Goal: Task Accomplishment & Management: Manage account settings

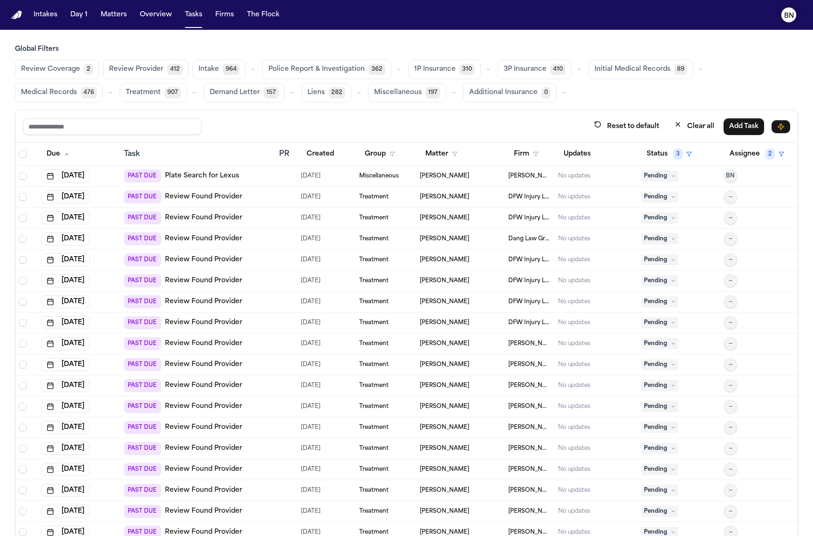
click at [788, 19] on text "BN" at bounding box center [789, 16] width 10 height 7
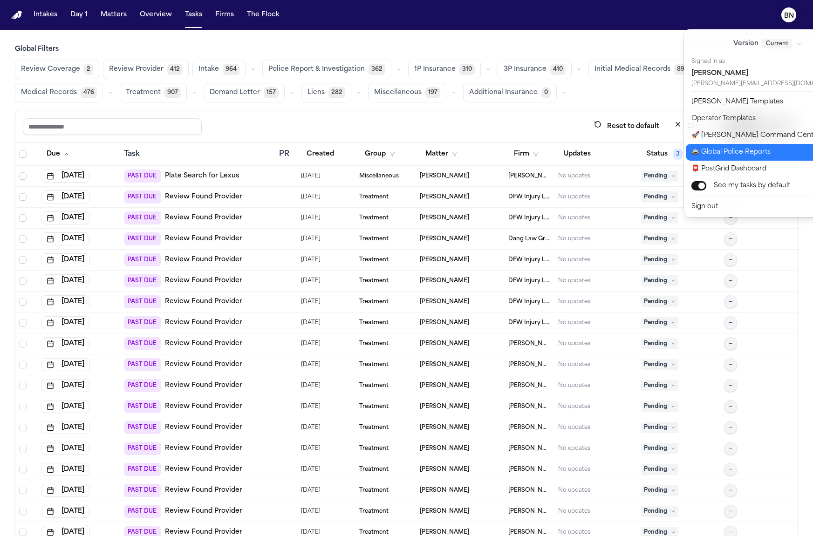
click at [744, 152] on button "🚔 Global Police Reports" at bounding box center [773, 152] width 175 height 17
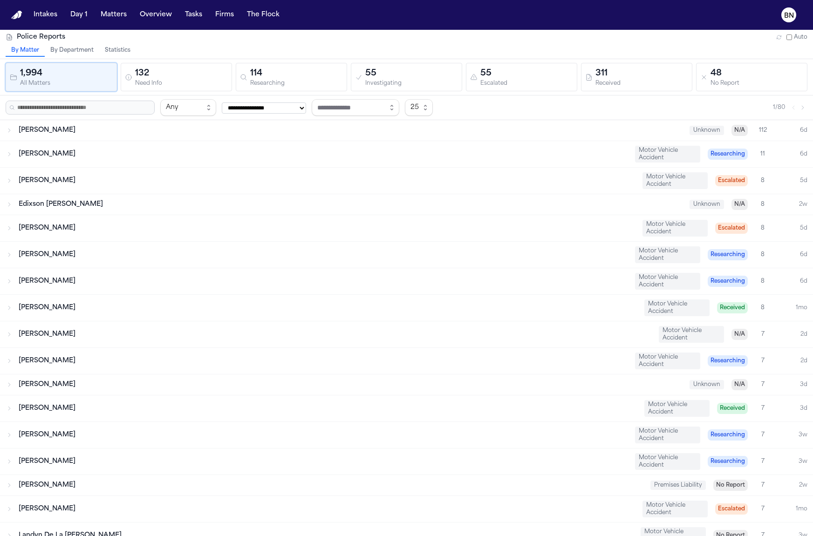
click at [111, 47] on button "Statistics" at bounding box center [117, 51] width 37 height 12
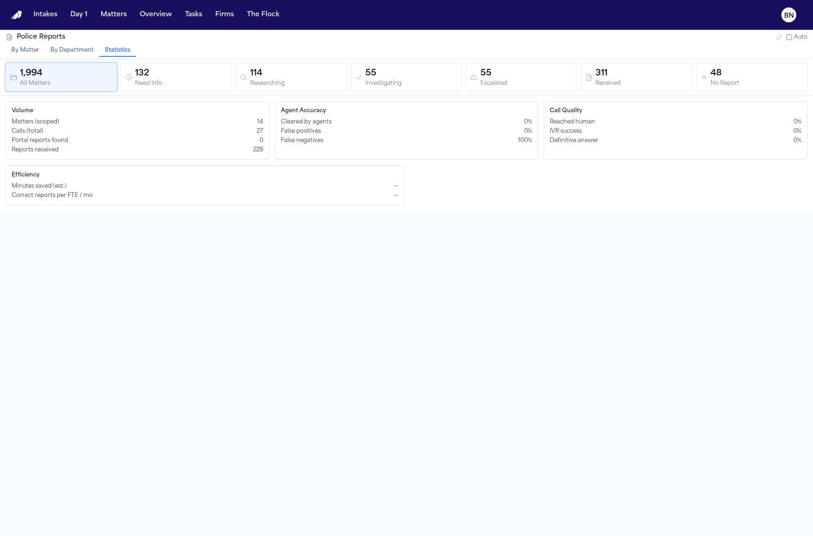
click at [190, 82] on div "Need Info" at bounding box center [181, 83] width 93 height 7
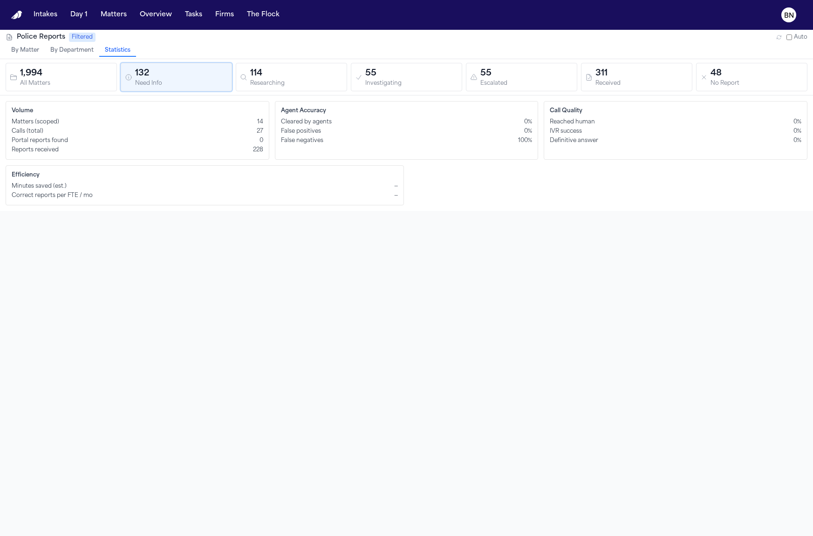
click at [303, 80] on div "Researching" at bounding box center [296, 83] width 93 height 7
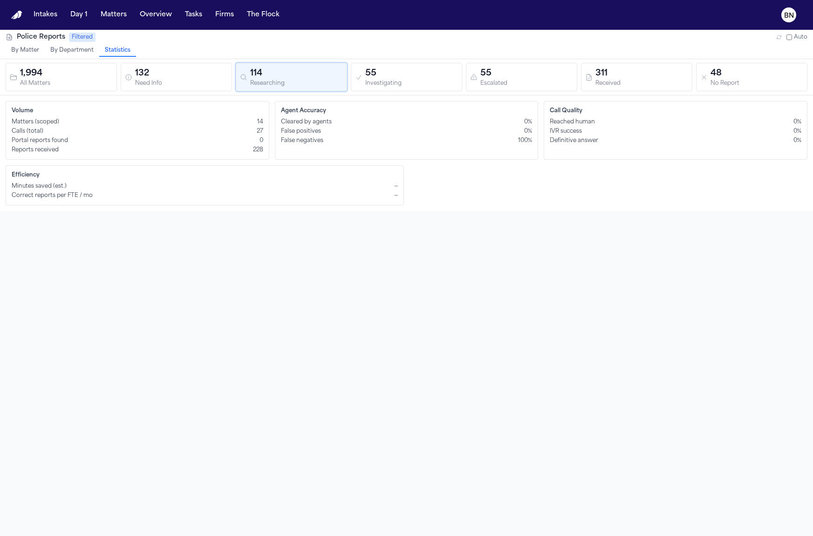
click at [435, 79] on div "55" at bounding box center [411, 73] width 93 height 13
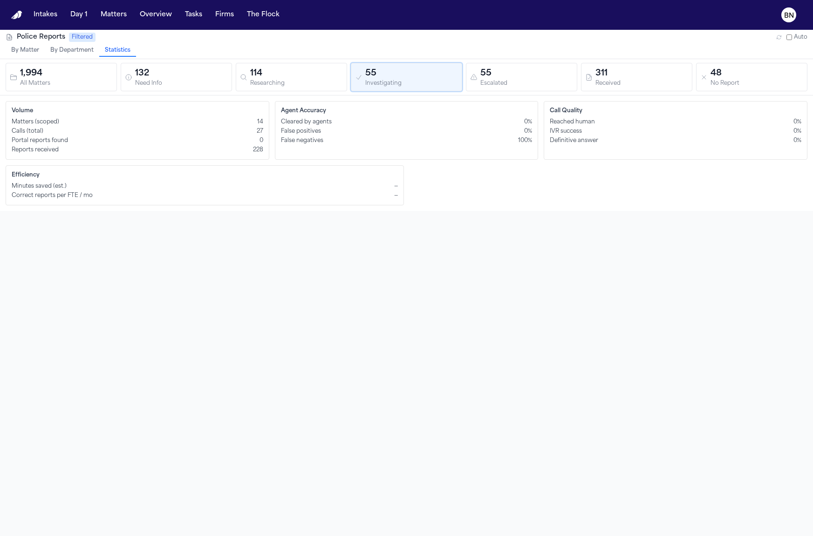
click at [523, 83] on div "Escalated" at bounding box center [526, 83] width 93 height 7
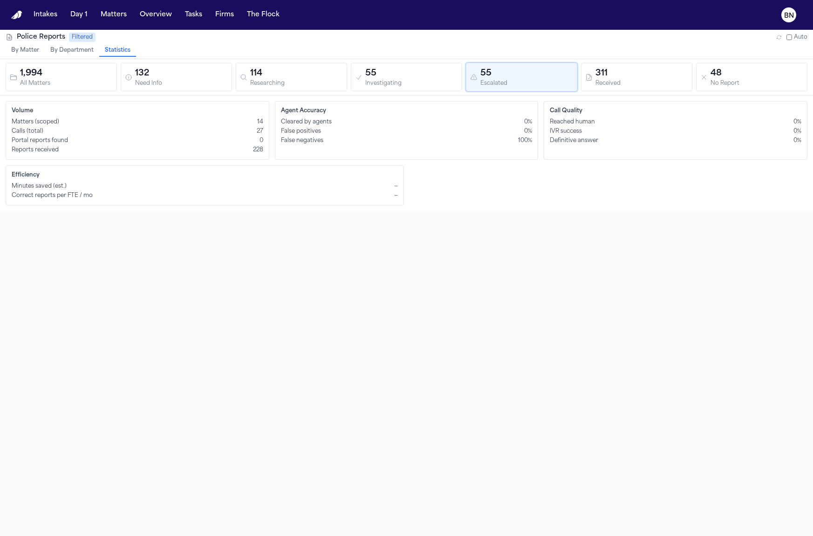
click at [613, 84] on div "Received" at bounding box center [641, 83] width 93 height 7
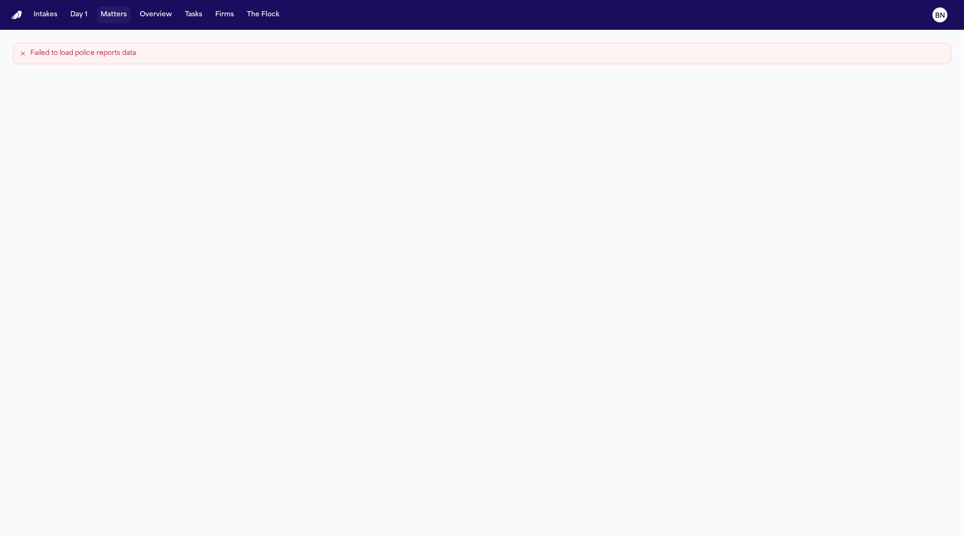
click at [104, 13] on button "Matters" at bounding box center [114, 15] width 34 height 17
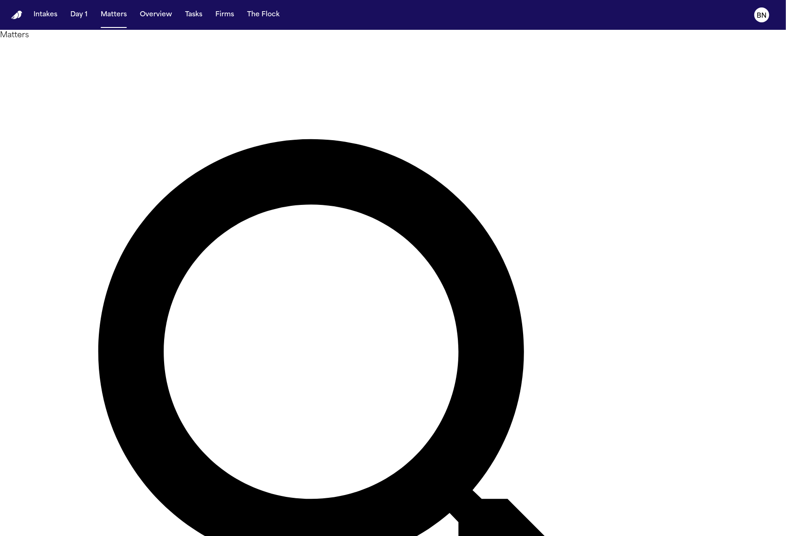
type input "*********"
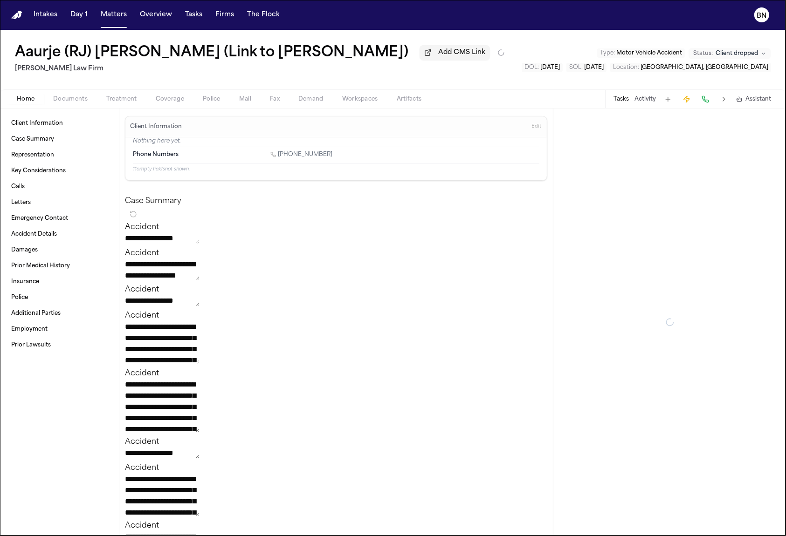
click at [75, 97] on span "Documents" at bounding box center [70, 99] width 34 height 7
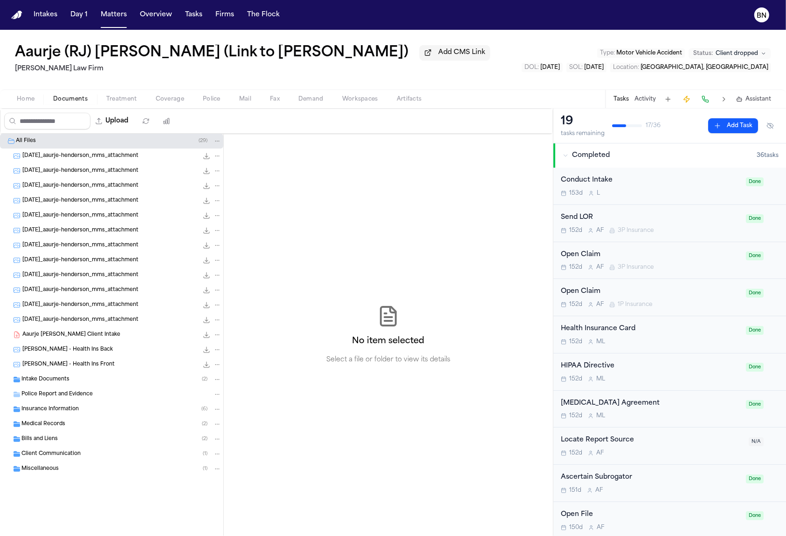
click at [92, 395] on div "Police Report and Evidence" at bounding box center [121, 394] width 200 height 8
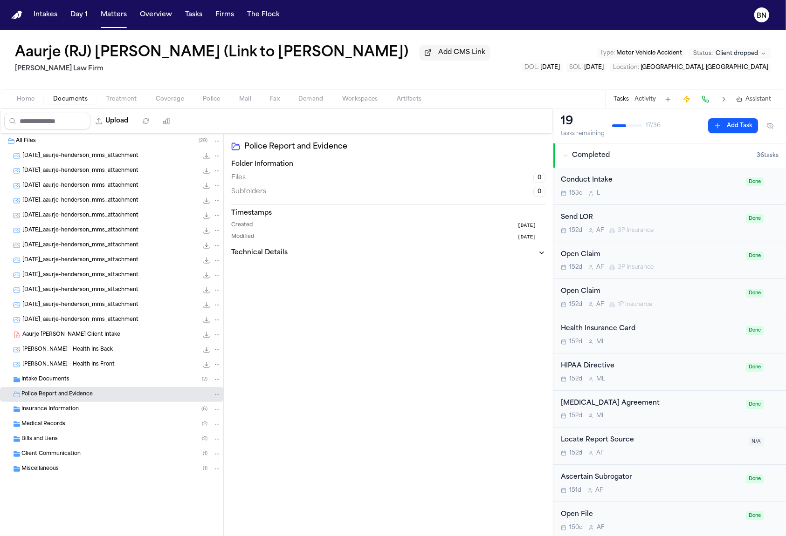
click at [93, 379] on div "Intake Documents ( 2 )" at bounding box center [121, 380] width 200 height 8
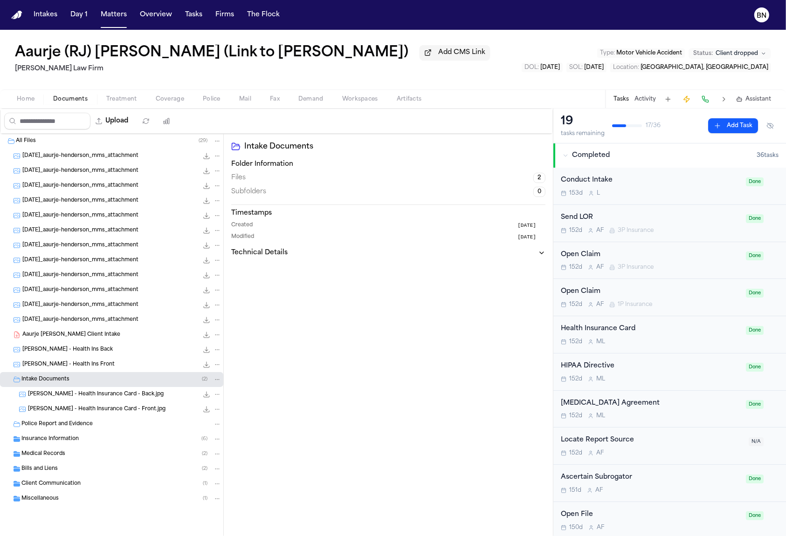
click at [116, 326] on div "[DATE]_aaurje-henderson_mms_attachment 379.2 KB • JPG" at bounding box center [111, 320] width 223 height 15
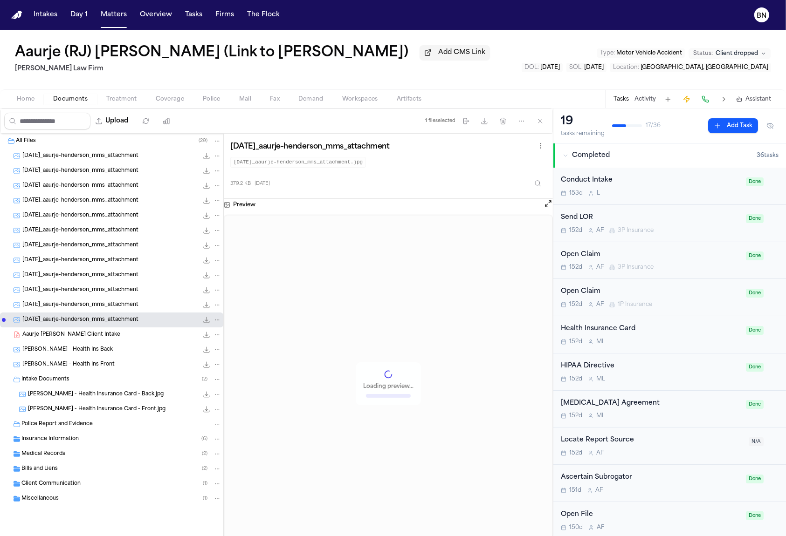
click at [115, 334] on span "Aaurje [PERSON_NAME] Client Intake" at bounding box center [71, 335] width 98 height 8
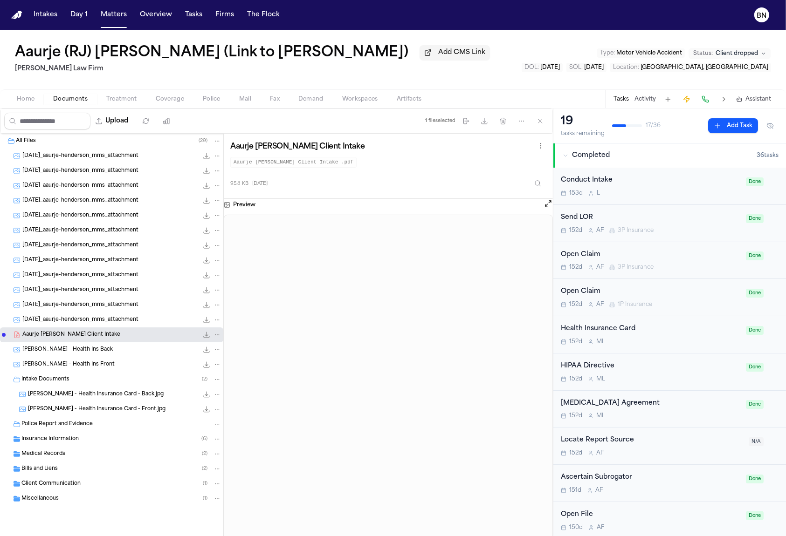
click at [546, 199] on button "Open preview" at bounding box center [547, 203] width 9 height 9
click at [34, 103] on span "Home" at bounding box center [26, 99] width 18 height 7
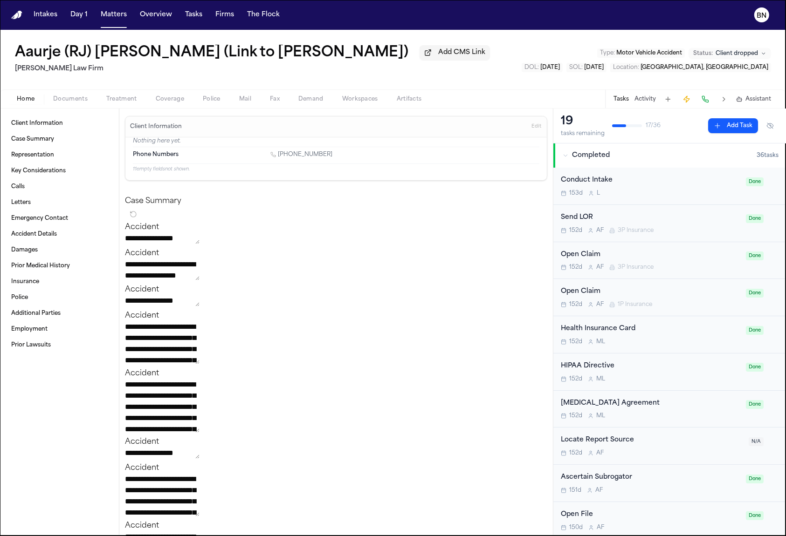
type textarea "*"
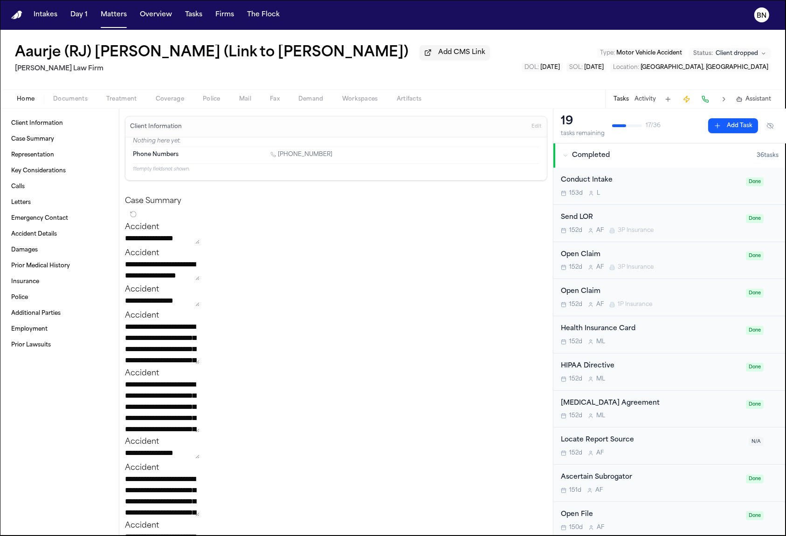
type textarea "*"
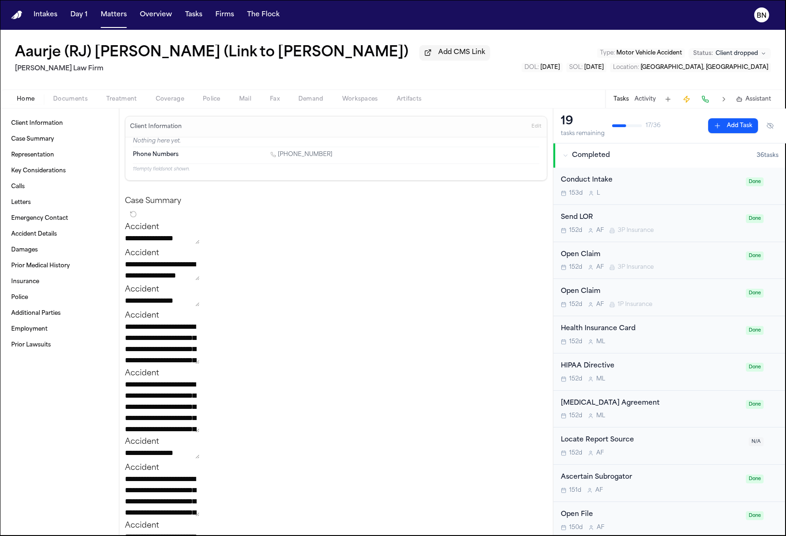
type textarea "*"
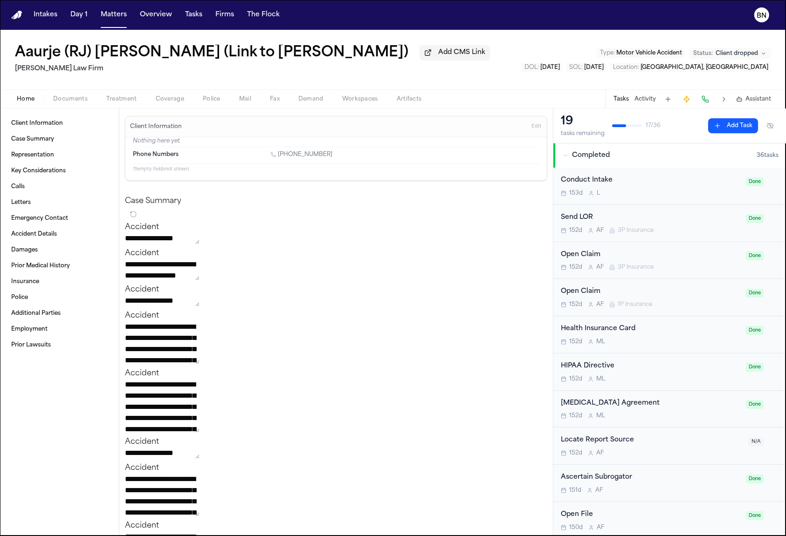
type textarea "*"
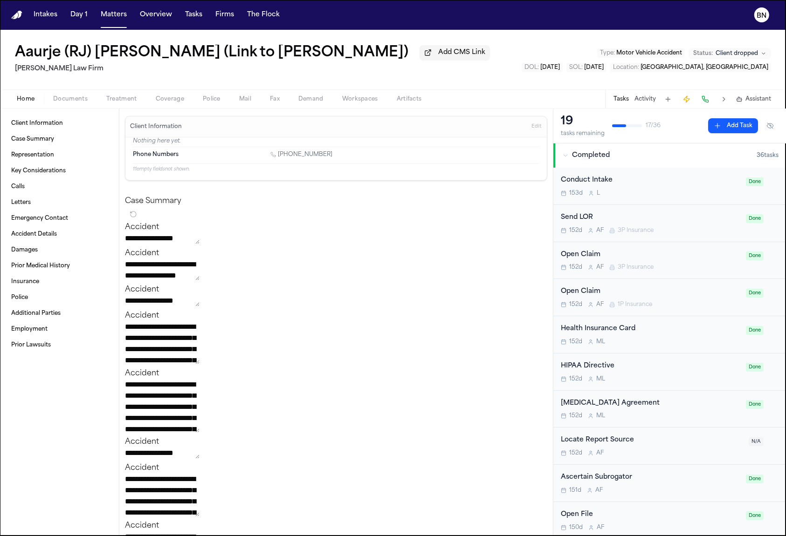
type textarea "*"
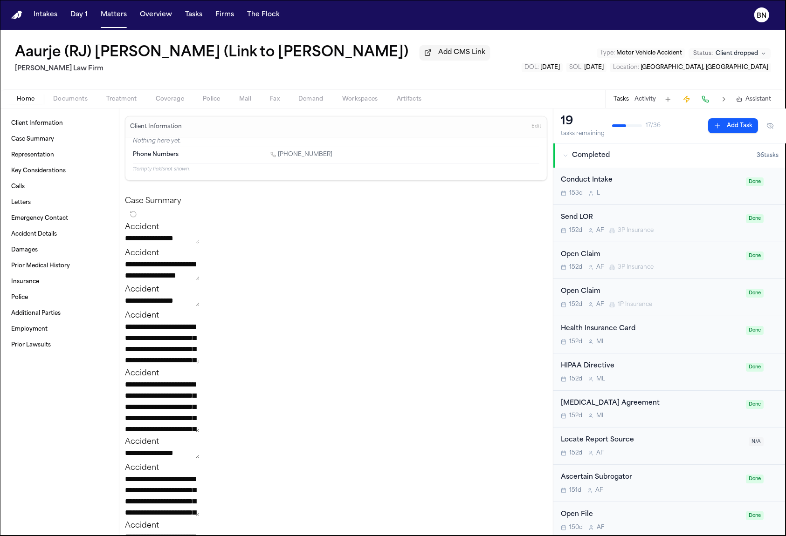
type textarea "*"
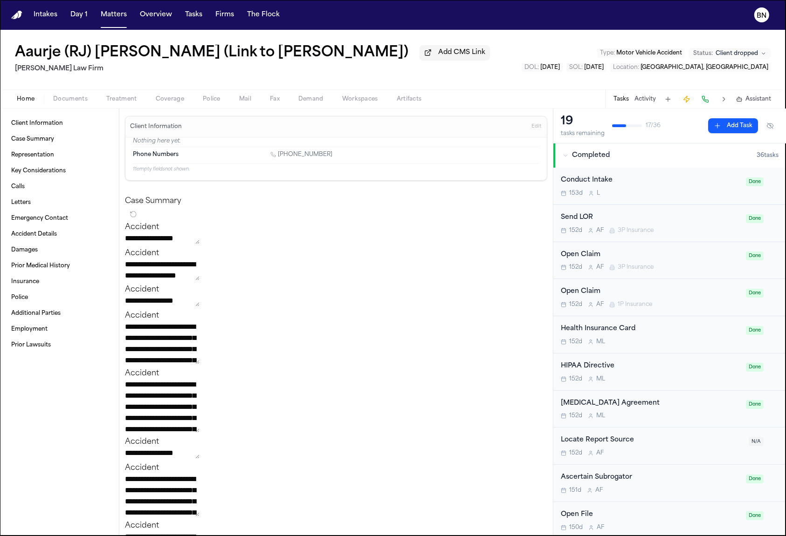
type textarea "*"
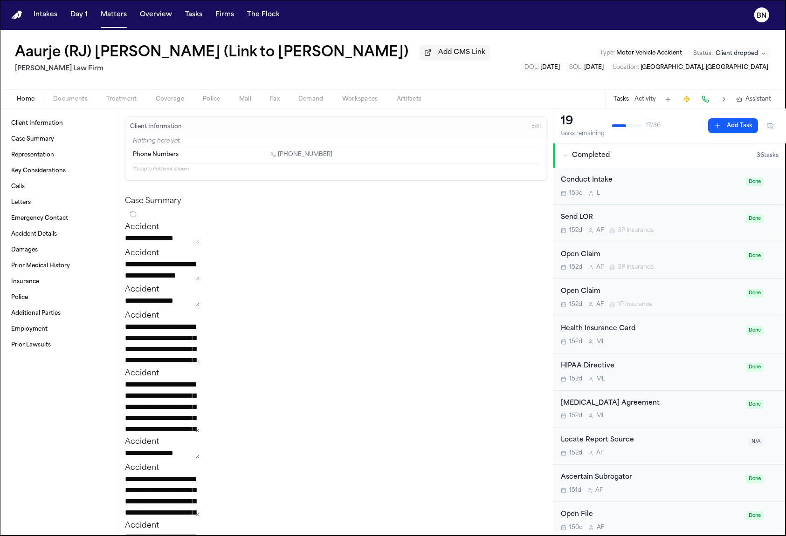
type textarea "*"
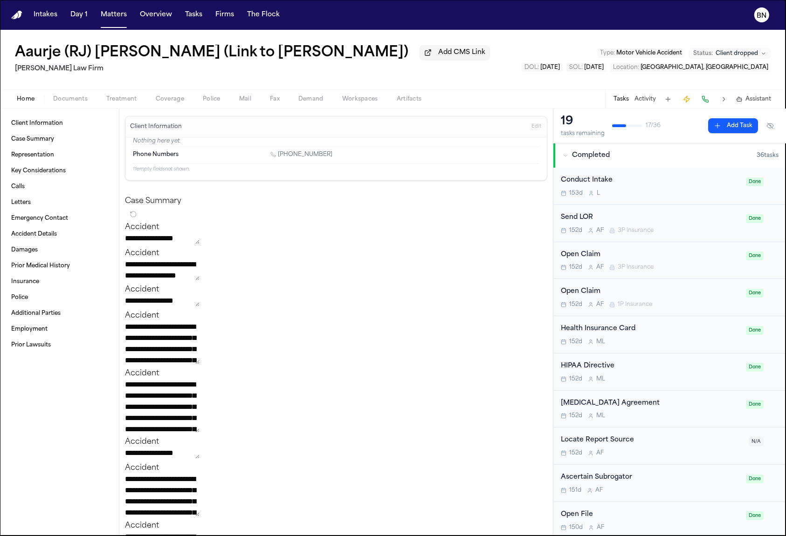
type textarea "*"
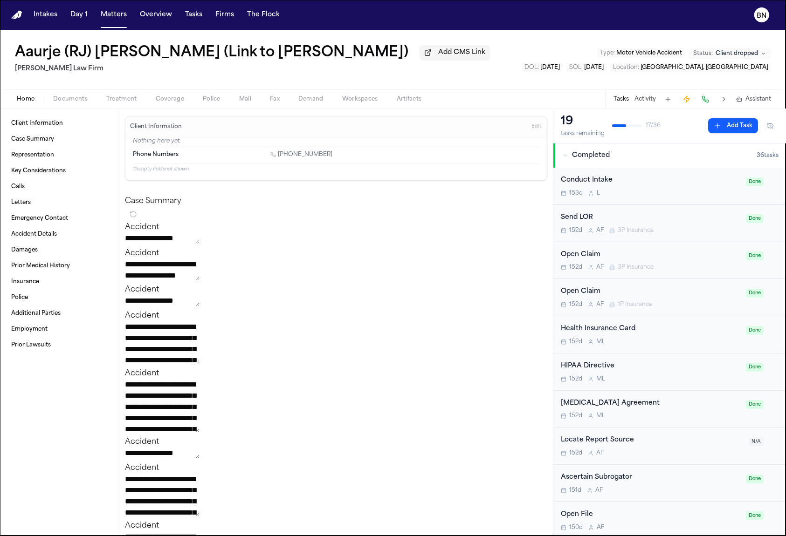
type textarea "*"
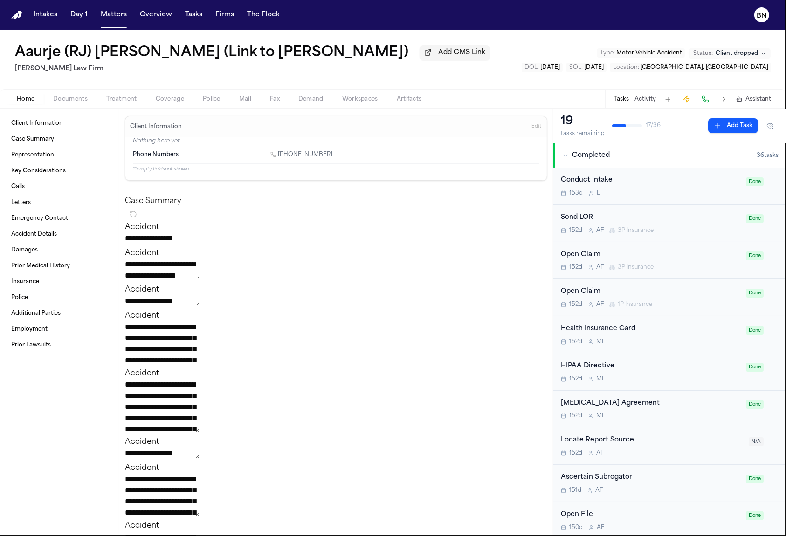
type textarea "*"
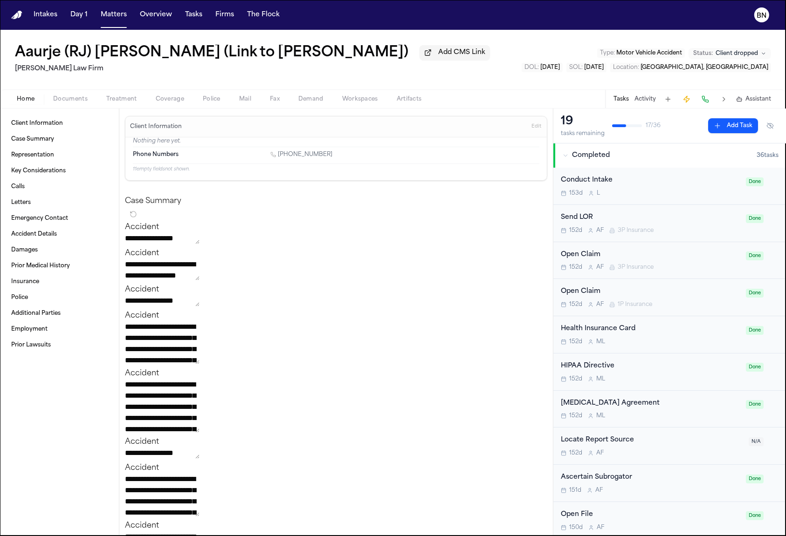
type textarea "*"
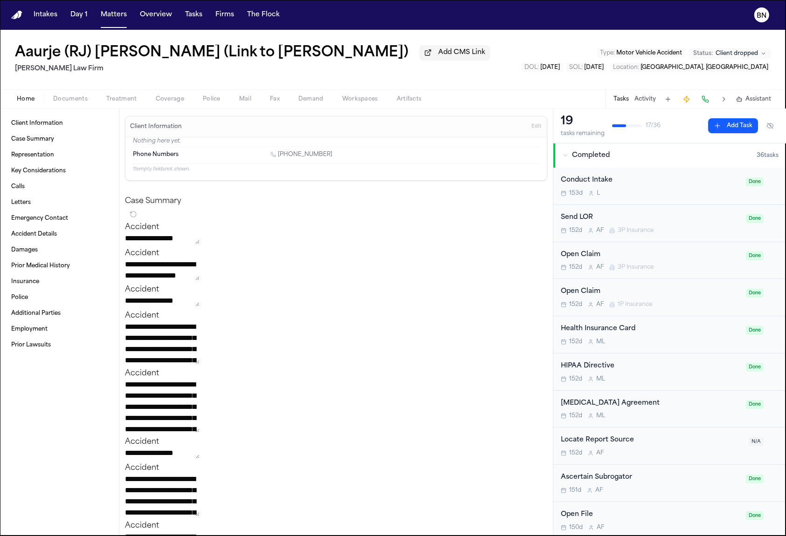
type textarea "*"
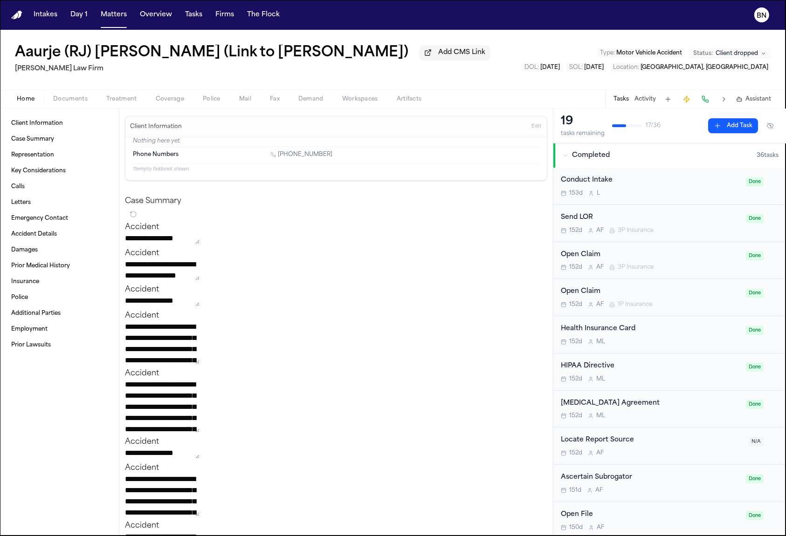
type textarea "*"
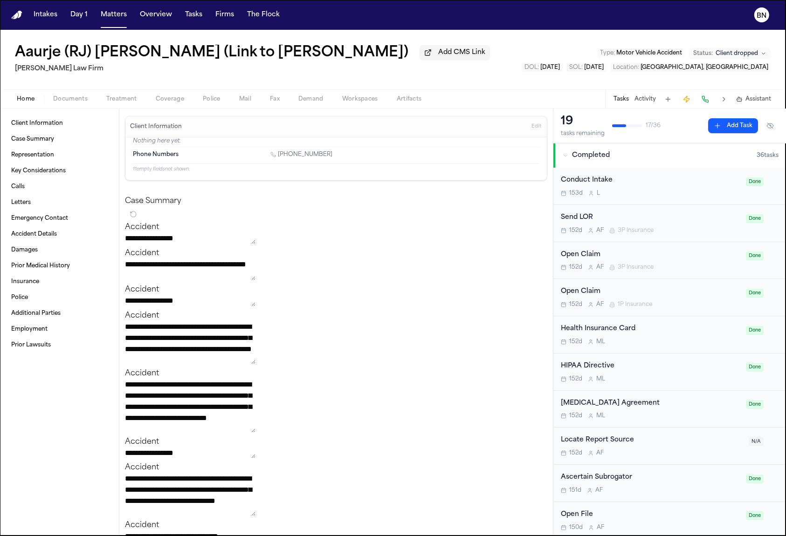
type textarea "*"
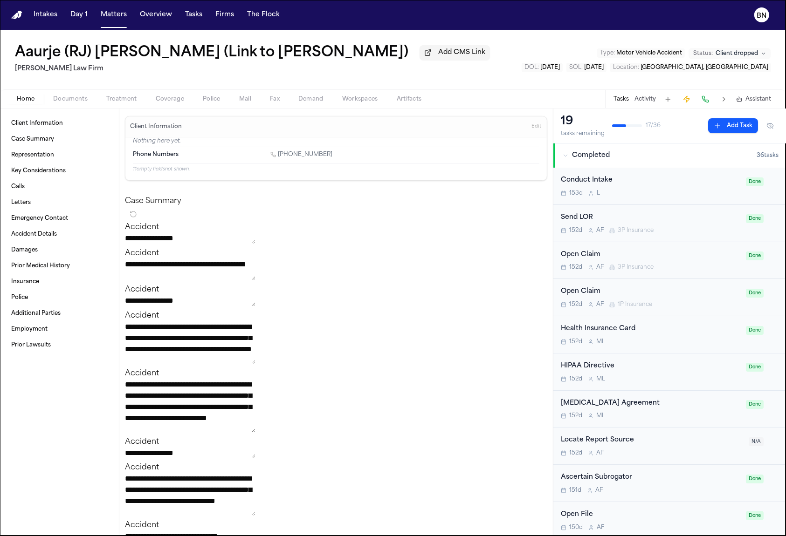
type textarea "*"
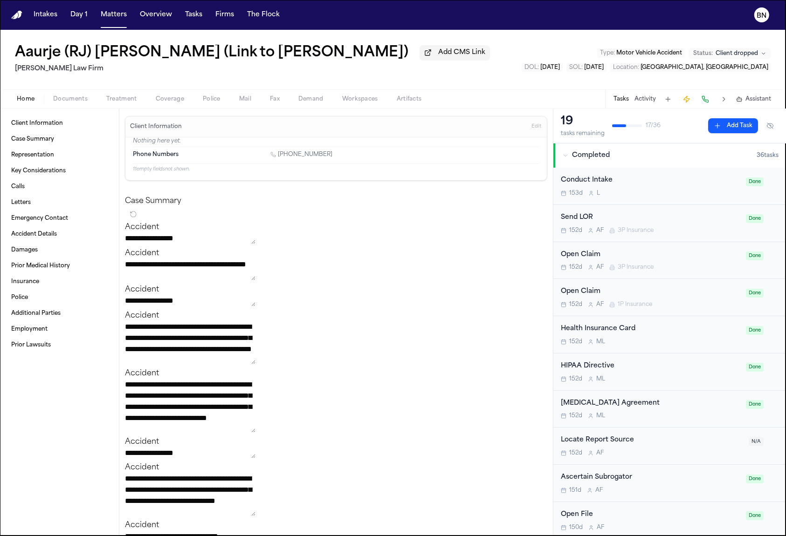
type textarea "*"
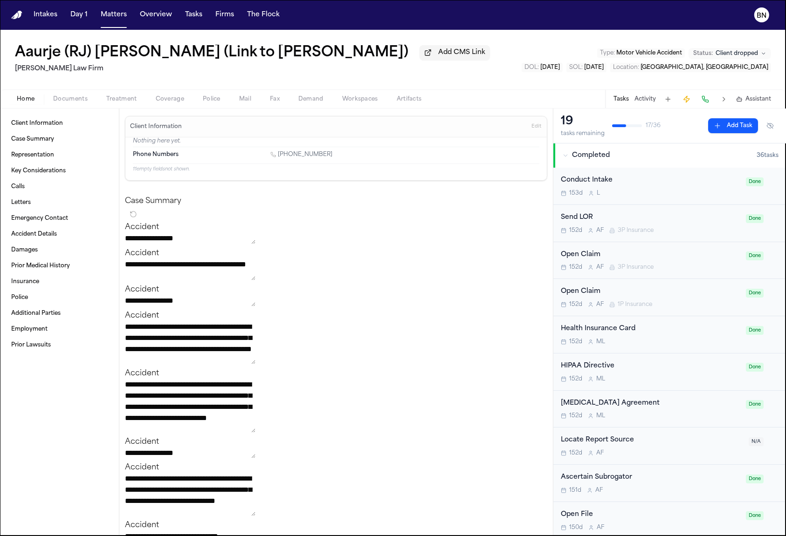
type textarea "*"
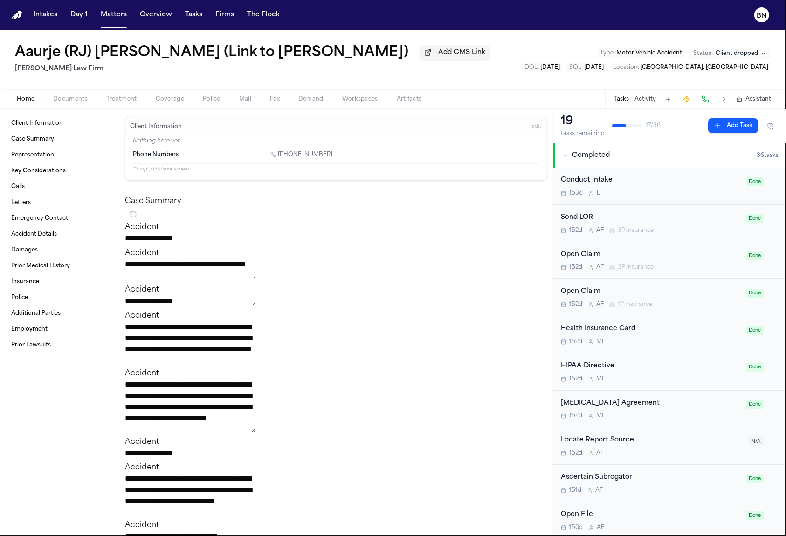
type textarea "*"
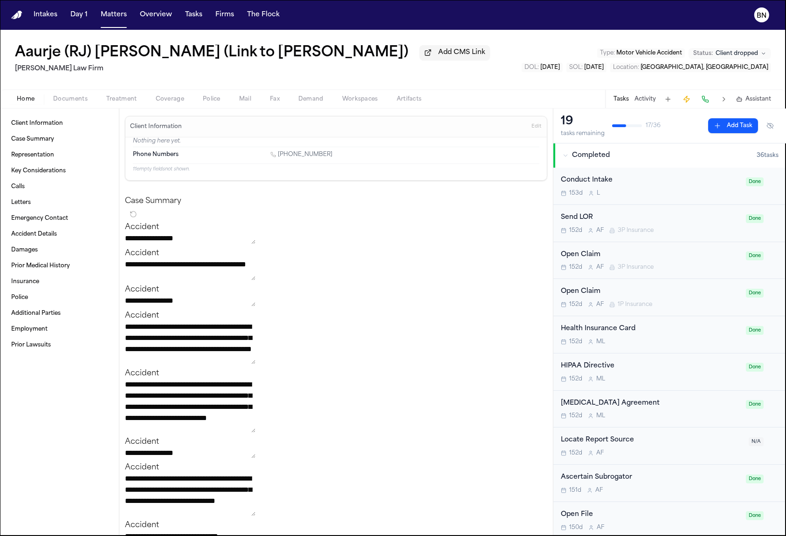
type textarea "*"
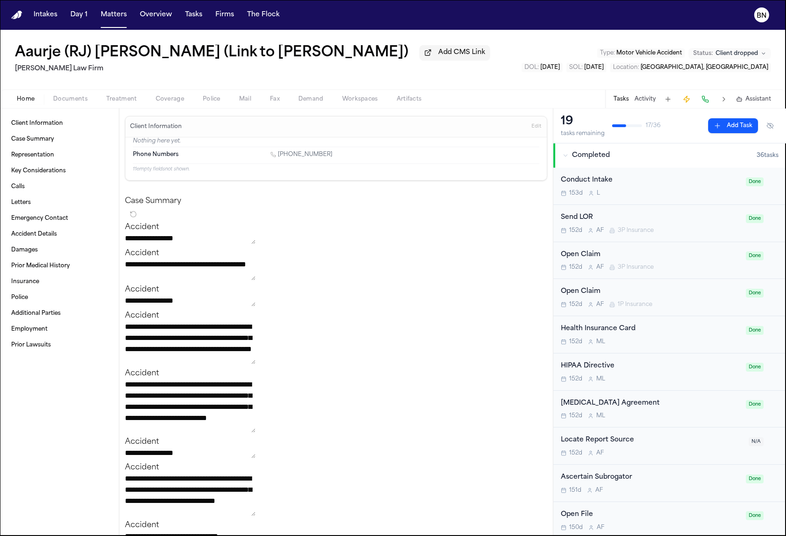
type textarea "*"
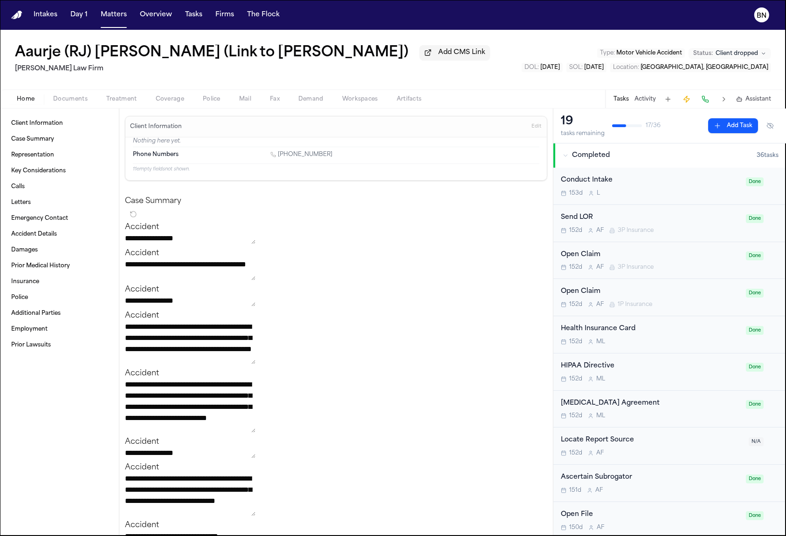
type textarea "*"
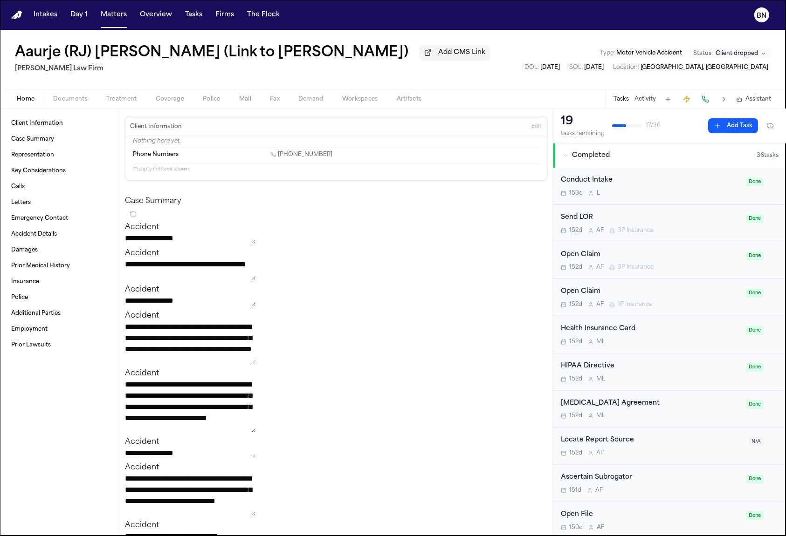
type textarea "*"
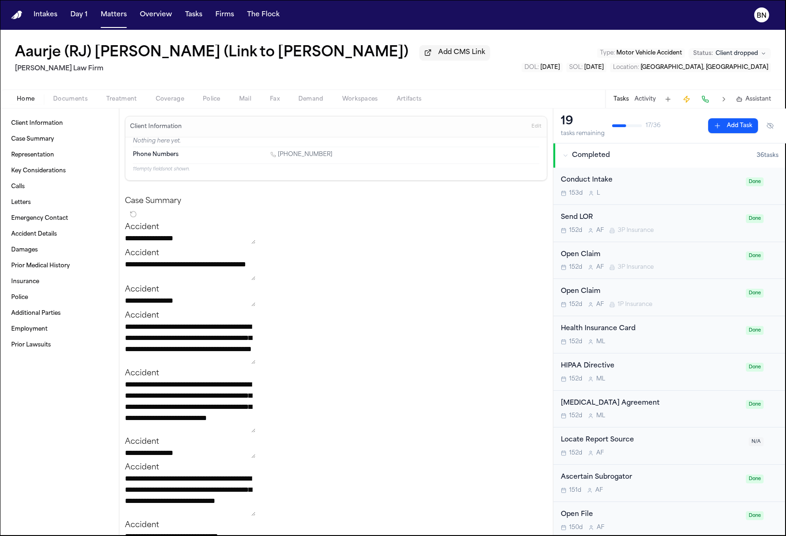
type textarea "*"
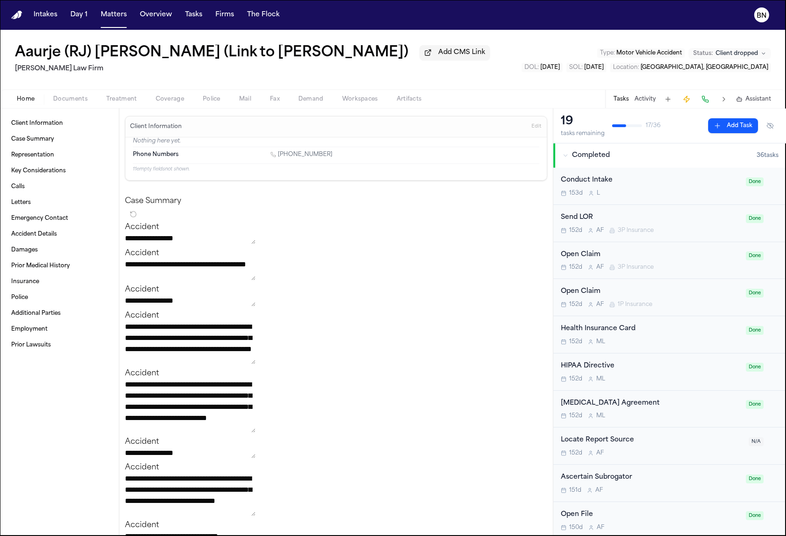
type textarea "*"
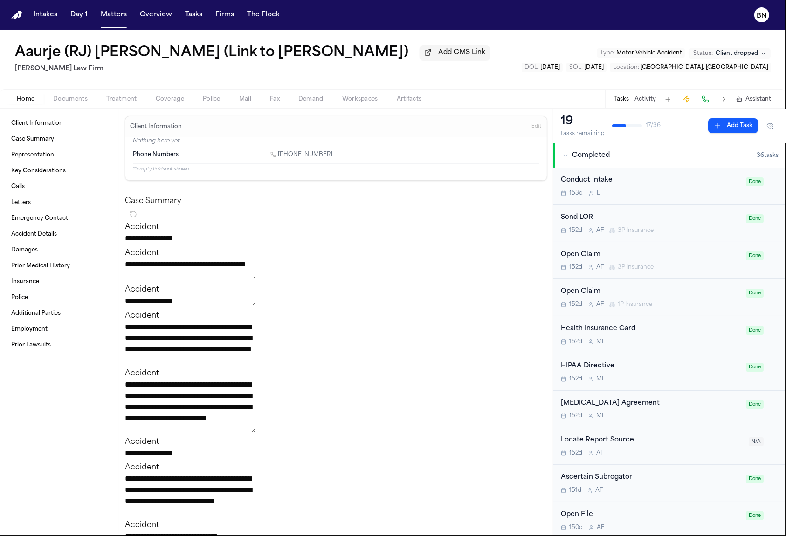
type textarea "*"
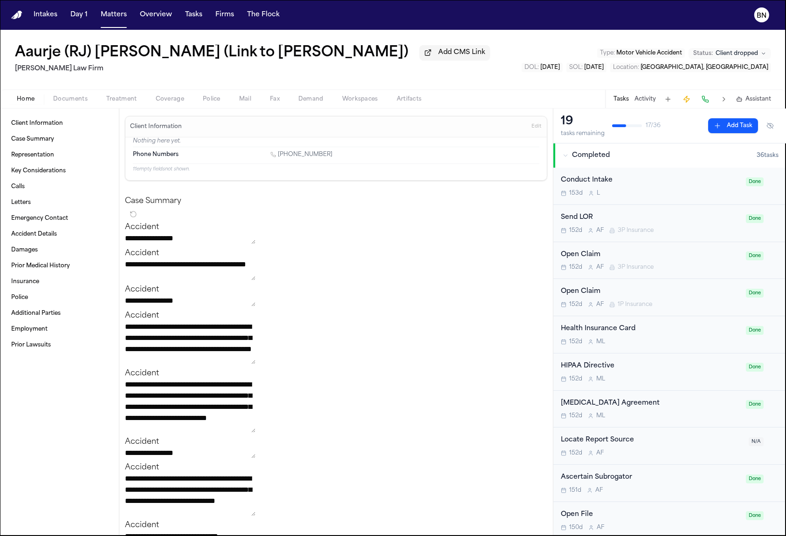
type textarea "*"
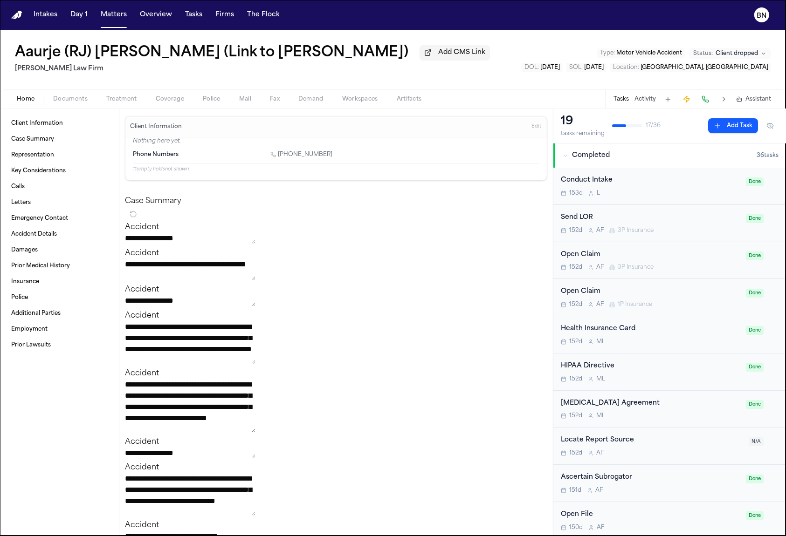
type textarea "*"
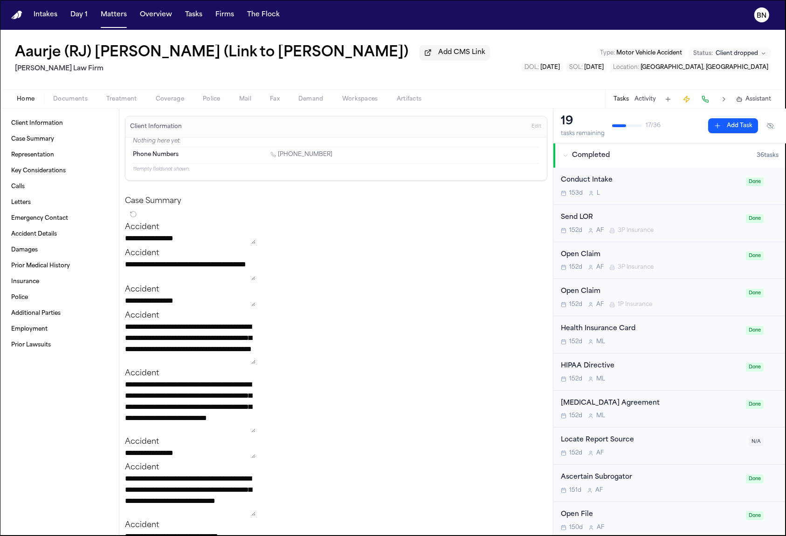
type textarea "*"
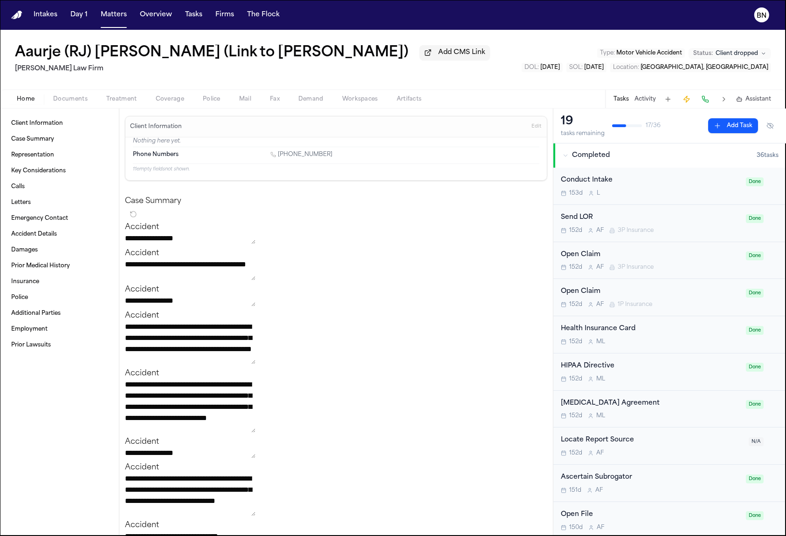
type textarea "*"
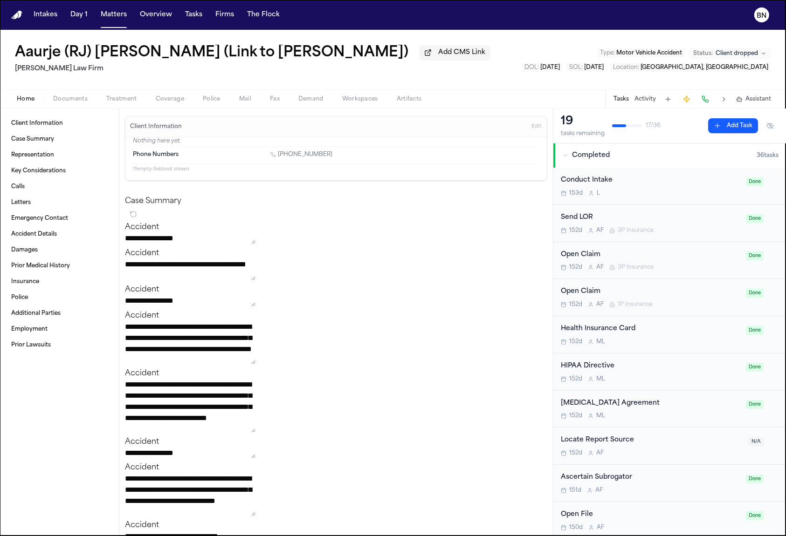
type textarea "*"
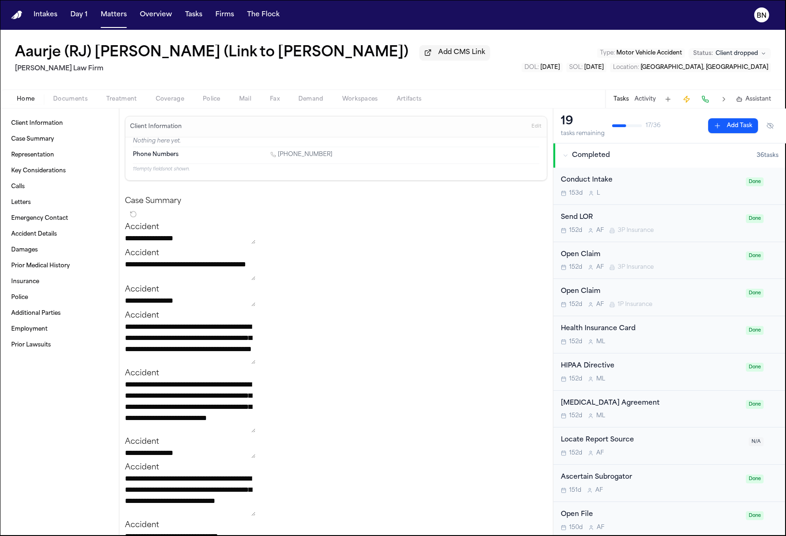
type textarea "*"
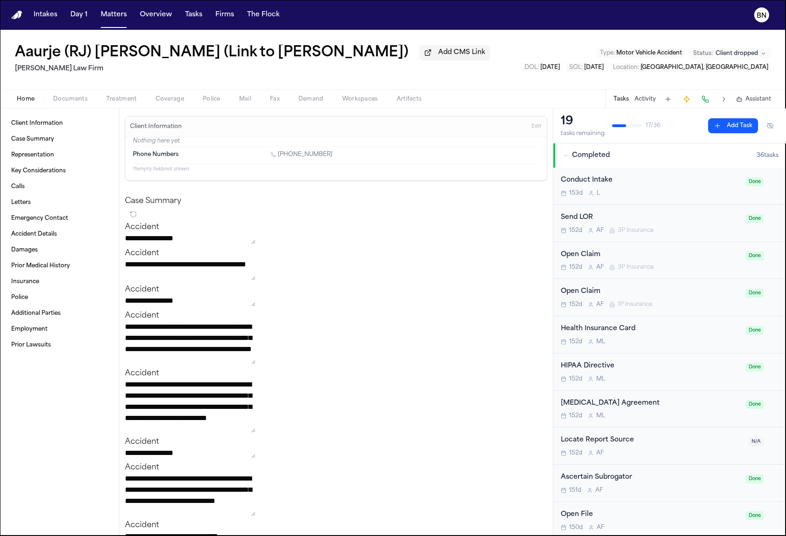
type textarea "*"
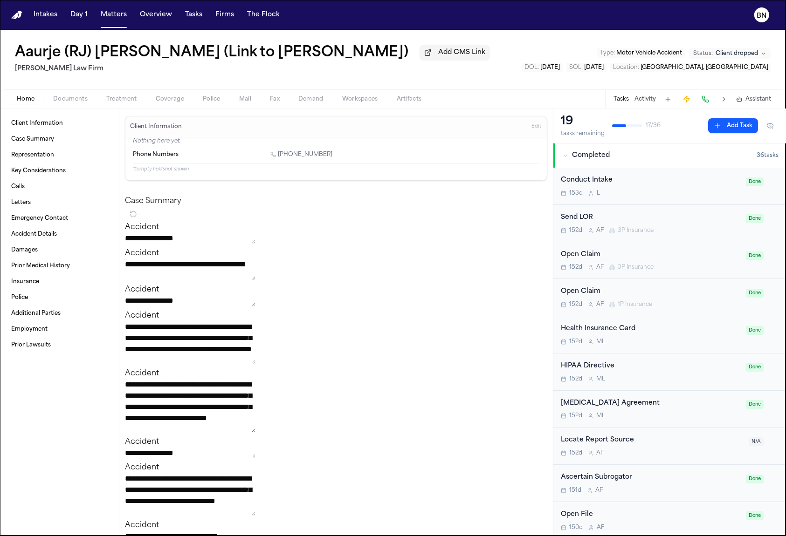
type textarea "*"
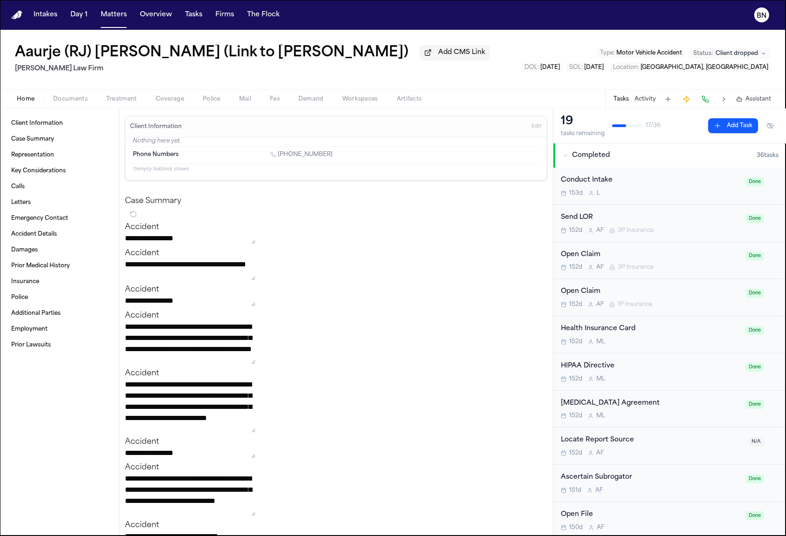
type textarea "*"
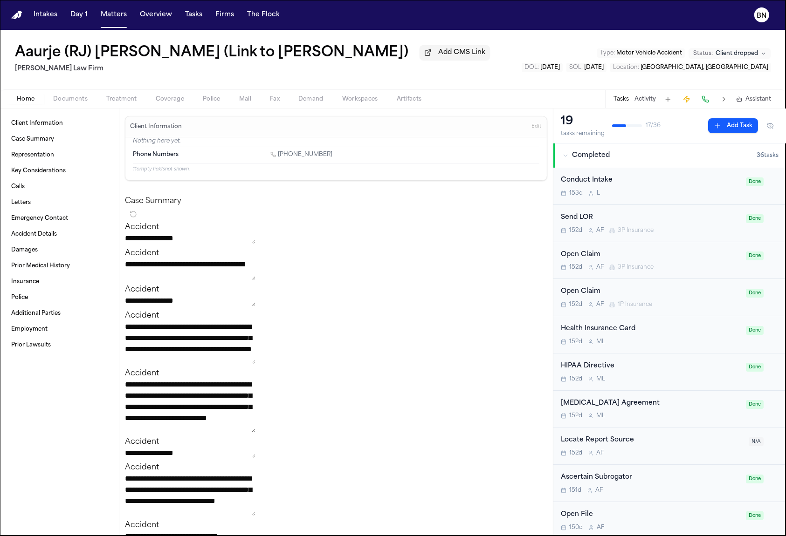
type textarea "*"
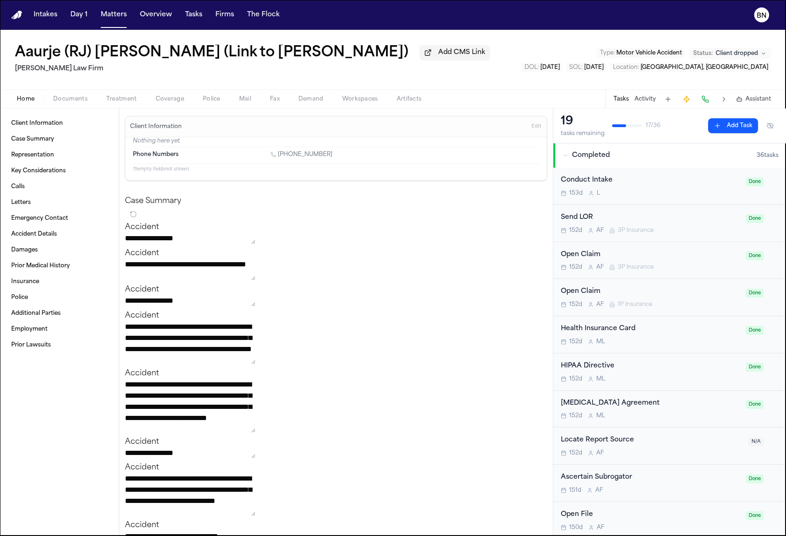
type textarea "*"
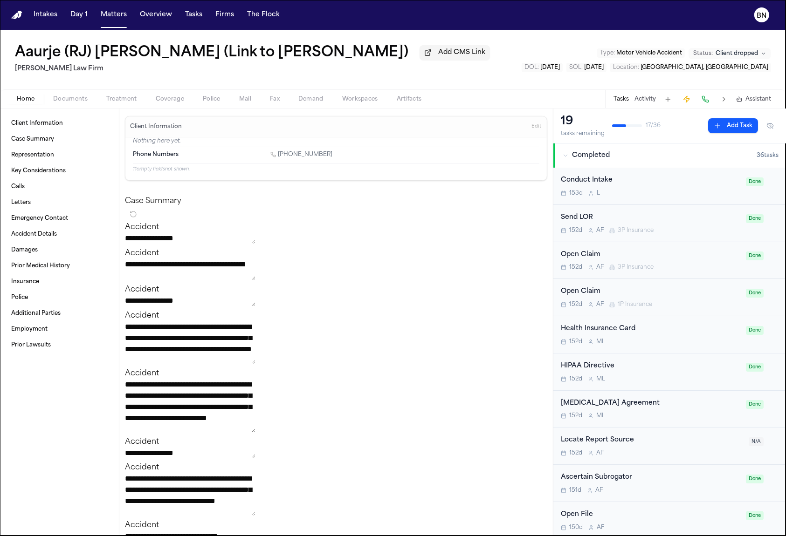
type textarea "*"
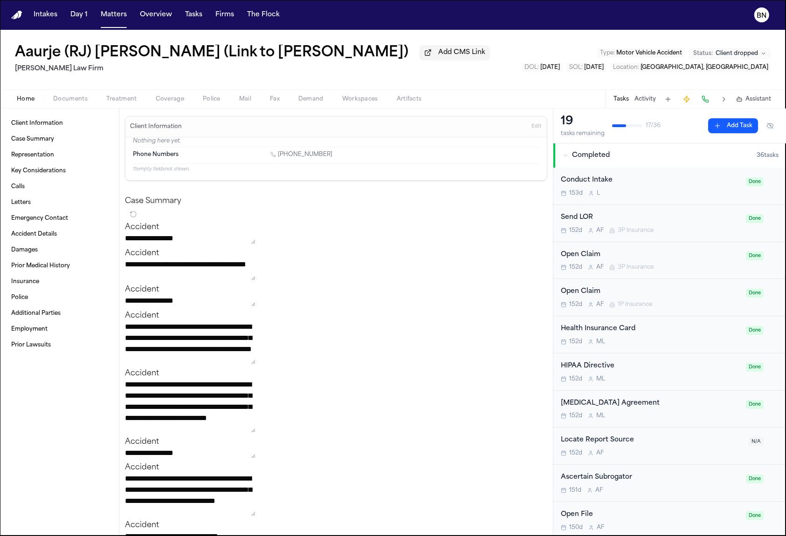
type textarea "*"
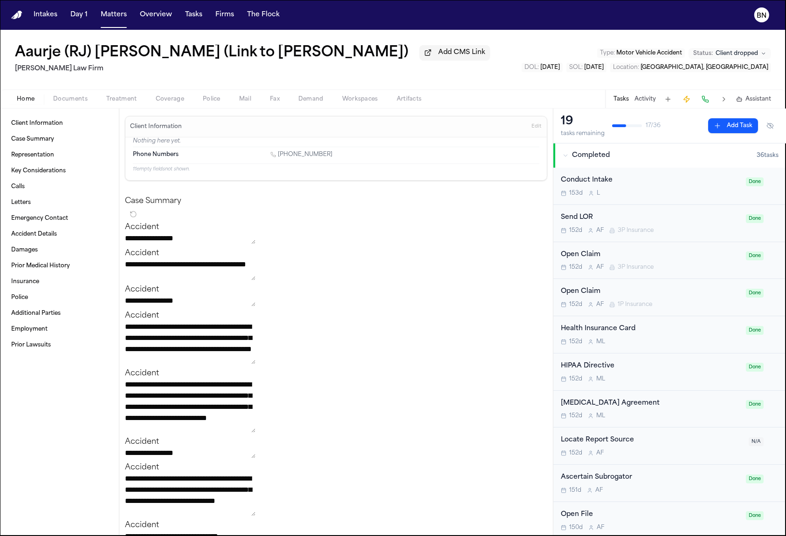
type textarea "*"
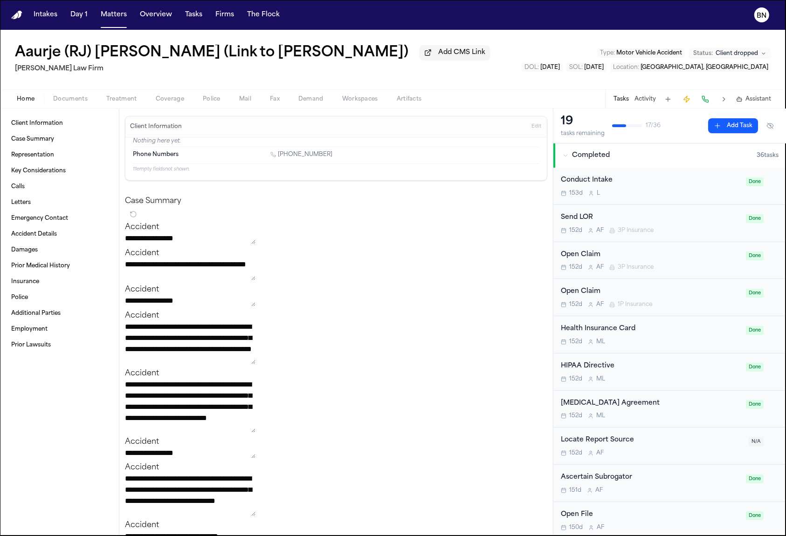
type textarea "*"
click at [97, 13] on button "Matters" at bounding box center [114, 15] width 34 height 17
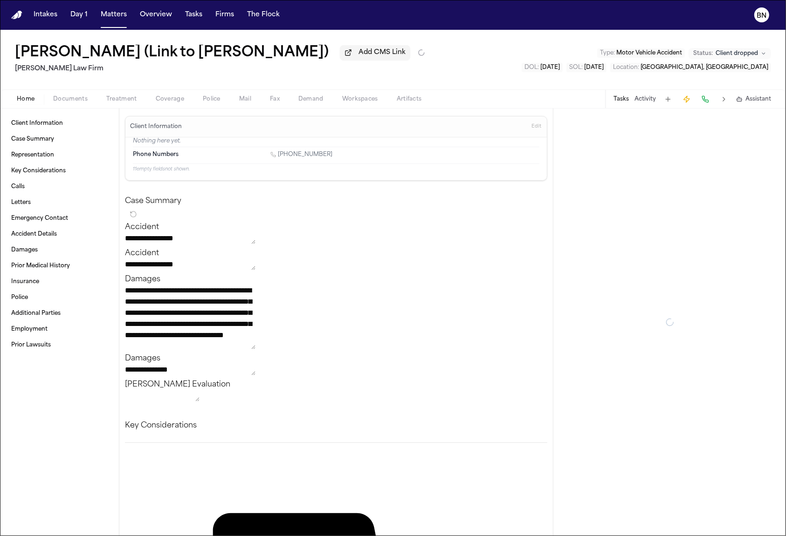
click at [78, 100] on span "Documents" at bounding box center [70, 99] width 34 height 7
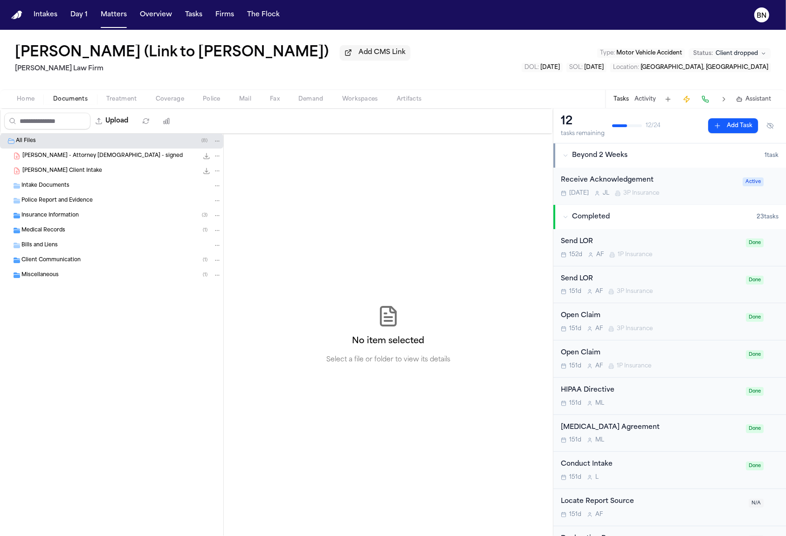
click at [93, 276] on div "Miscellaneous ( 1 )" at bounding box center [121, 275] width 200 height 8
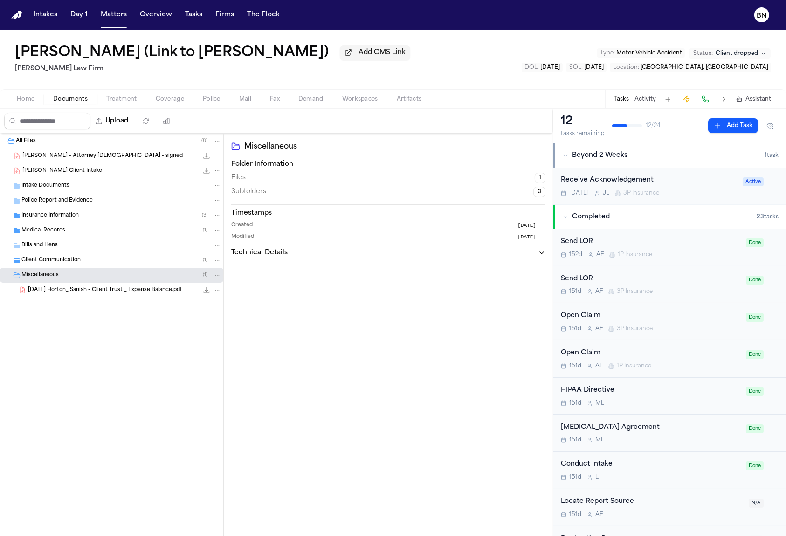
click at [103, 201] on div "Police Report and Evidence" at bounding box center [121, 201] width 200 height 8
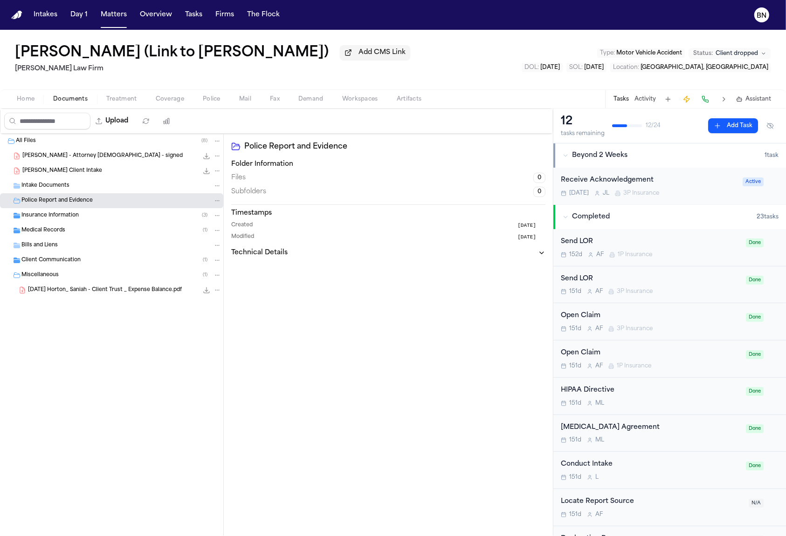
click at [114, 101] on span "Treatment" at bounding box center [121, 99] width 31 height 7
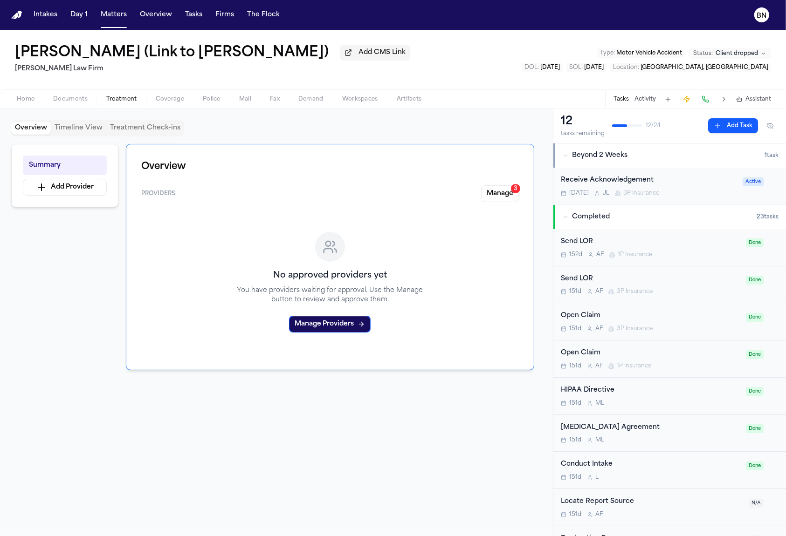
click at [24, 99] on span "Home" at bounding box center [26, 99] width 18 height 7
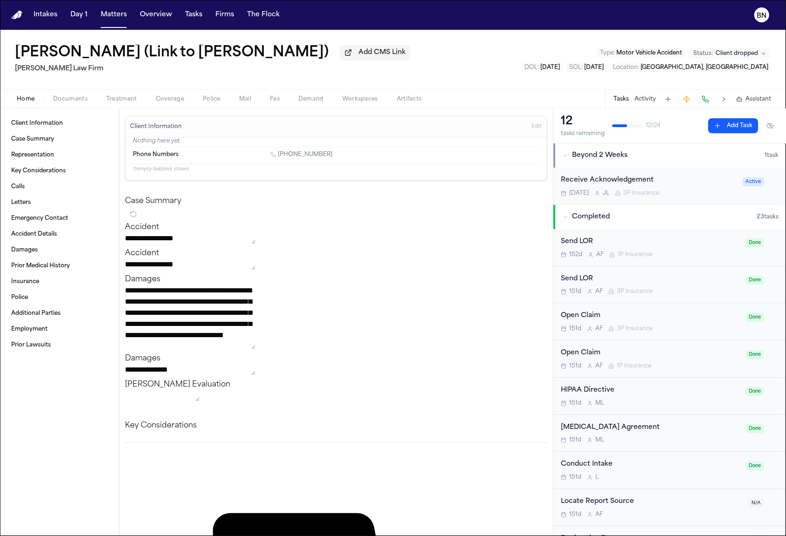
click at [75, 103] on span "Documents" at bounding box center [70, 99] width 34 height 7
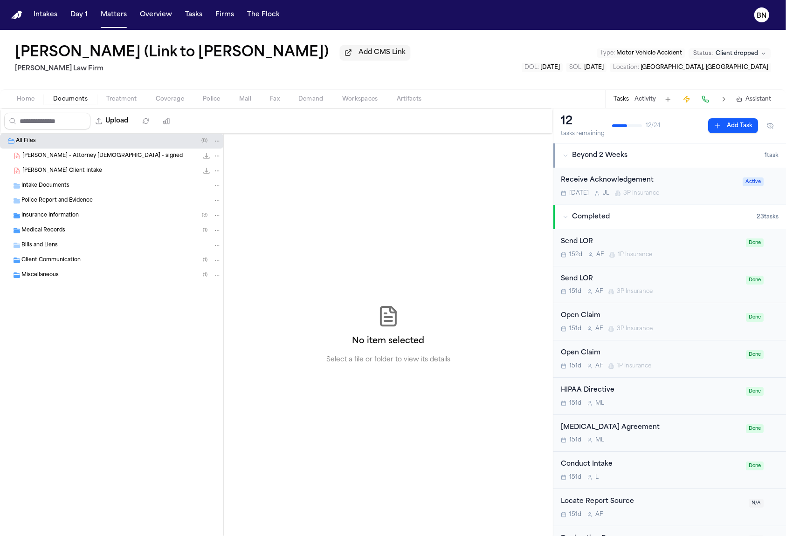
click at [519, 63] on div "[PERSON_NAME] (Link to [PERSON_NAME]) Add CMS Link [PERSON_NAME] Law Firm Type …" at bounding box center [393, 60] width 786 height 60
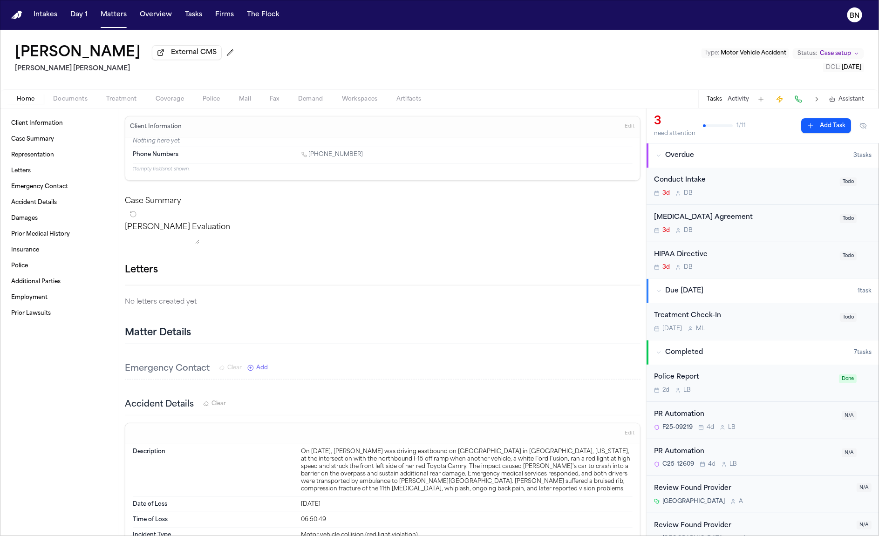
click at [203, 100] on span "Police" at bounding box center [212, 99] width 18 height 7
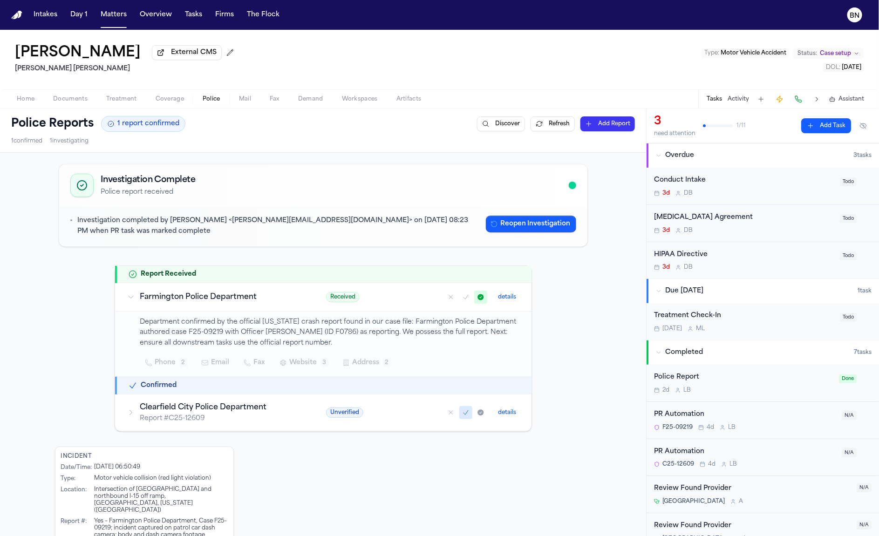
click at [74, 97] on span "Documents" at bounding box center [70, 99] width 34 height 7
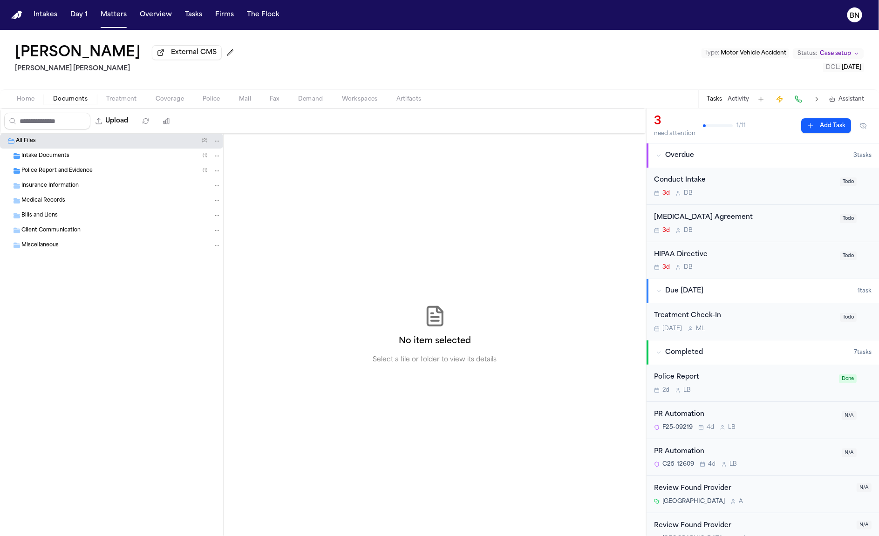
click at [80, 175] on div "Police Report and Evidence ( 1 )" at bounding box center [121, 171] width 200 height 8
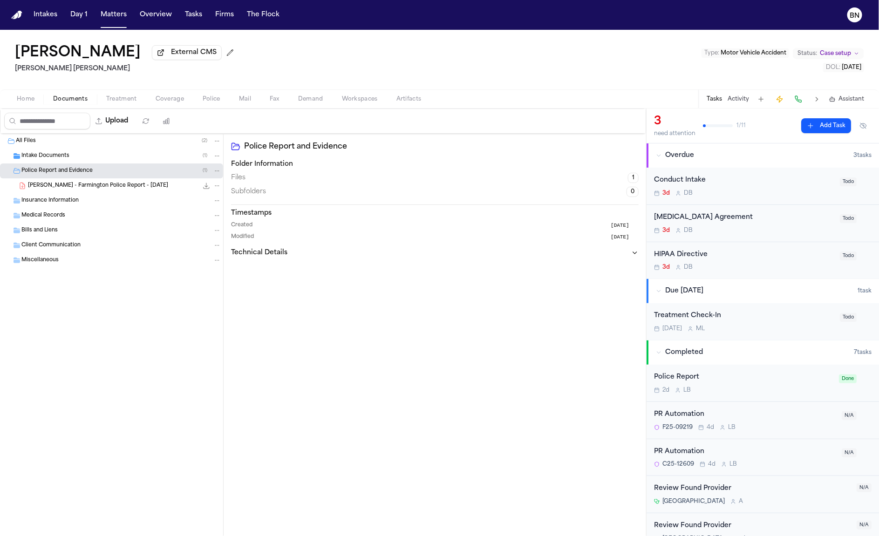
click at [89, 186] on span "J. Sifre - Farmington Police Report - 8.23.25" at bounding box center [98, 186] width 140 height 8
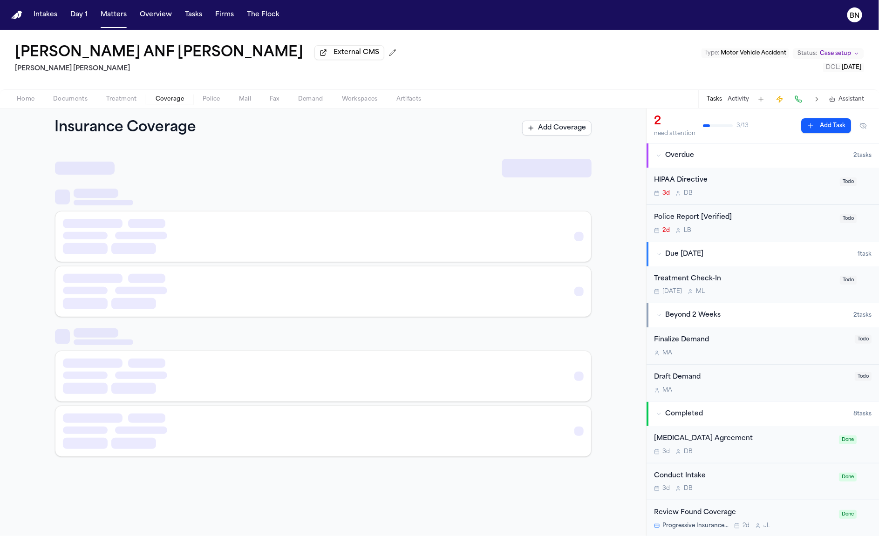
click at [191, 100] on button "Coverage" at bounding box center [169, 99] width 47 height 11
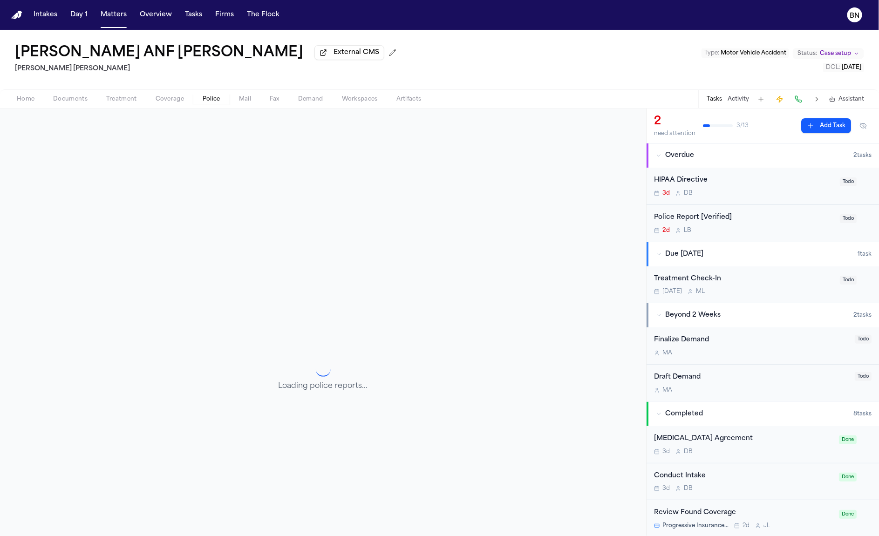
click at [205, 100] on span "Police" at bounding box center [212, 99] width 18 height 7
click at [69, 98] on span "Documents" at bounding box center [70, 99] width 34 height 7
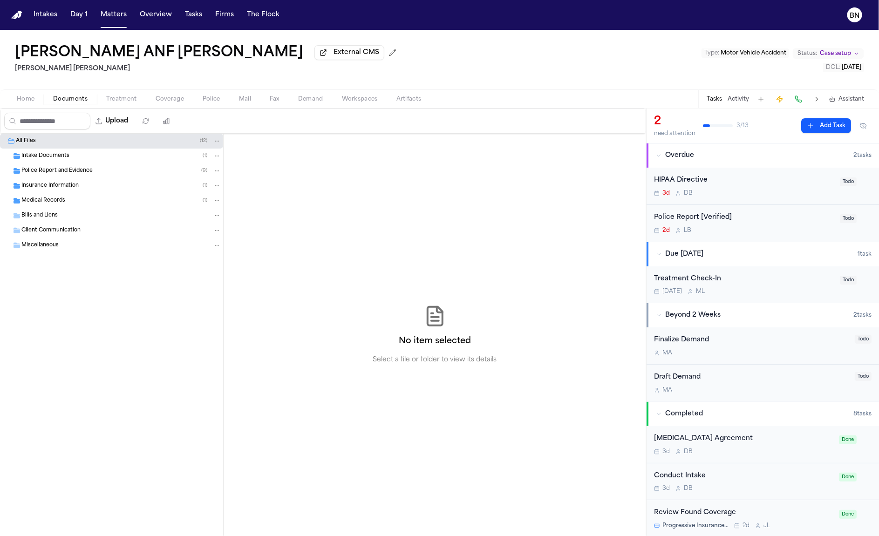
click at [84, 155] on div "Intake Documents ( 1 )" at bounding box center [121, 156] width 200 height 8
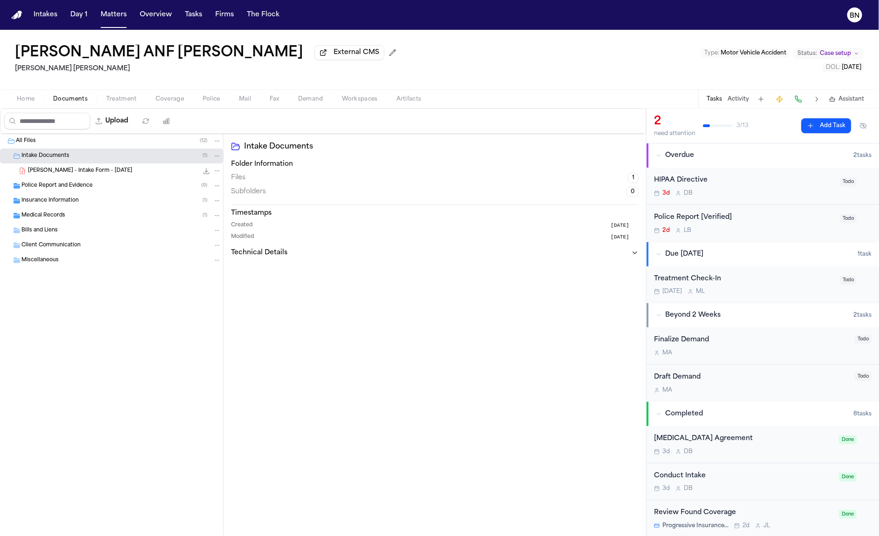
click at [100, 184] on div "Police Report and Evidence ( 9 )" at bounding box center [121, 186] width 200 height 8
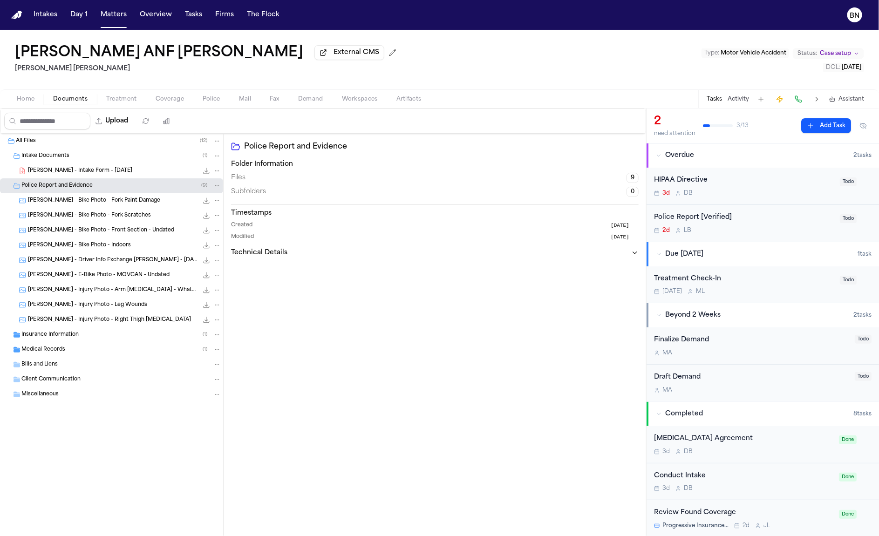
click at [100, 172] on span "D. Cervantes - Intake Form - 8.28.25" at bounding box center [80, 171] width 104 height 8
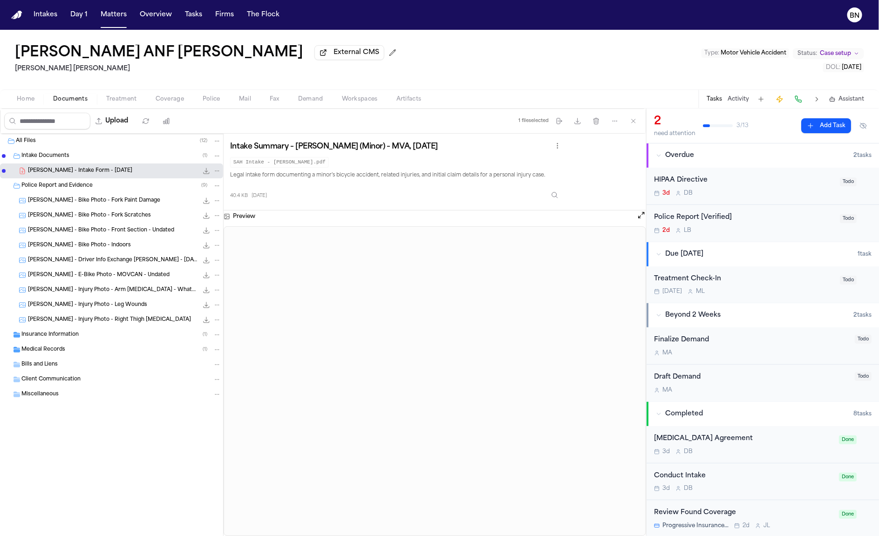
click at [164, 198] on div "M. Huerta - Bike Photo - Fork Paint Damage 139.4 KB • JPG" at bounding box center [124, 200] width 193 height 9
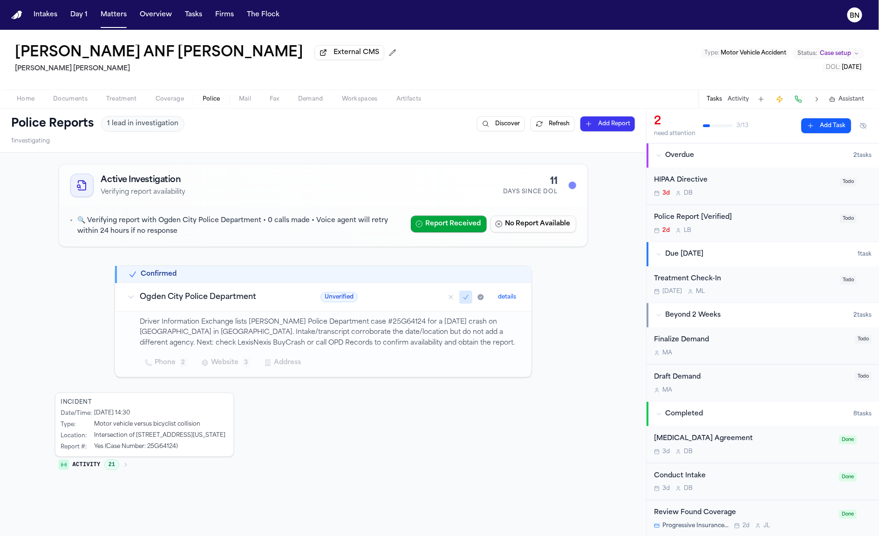
click at [206, 101] on span "Police" at bounding box center [212, 99] width 18 height 7
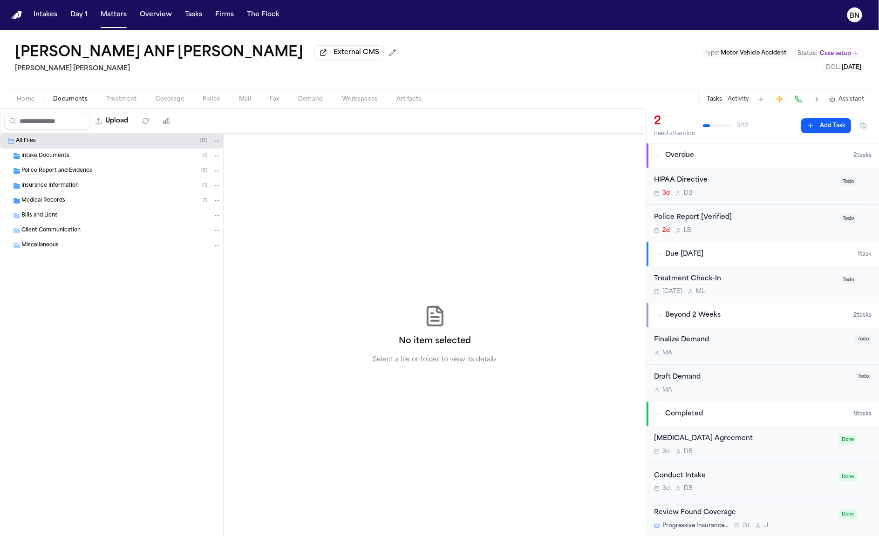
click at [77, 98] on span "Documents" at bounding box center [70, 99] width 34 height 7
click at [78, 167] on div "Police Report and Evidence ( 9 )" at bounding box center [121, 171] width 200 height 8
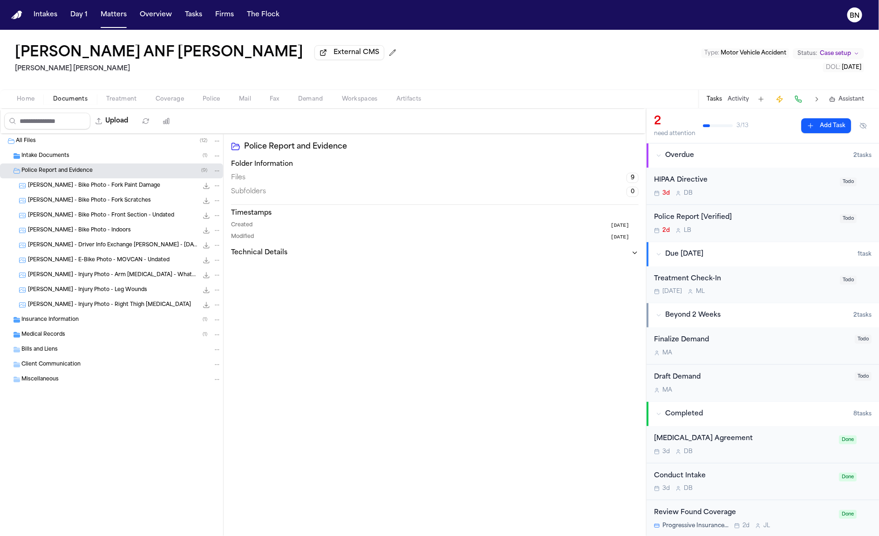
click at [342, 332] on div "Police Report and Evidence Folder Information Files 9 Subfolders 0 Timestamps C…" at bounding box center [435, 335] width 423 height 403
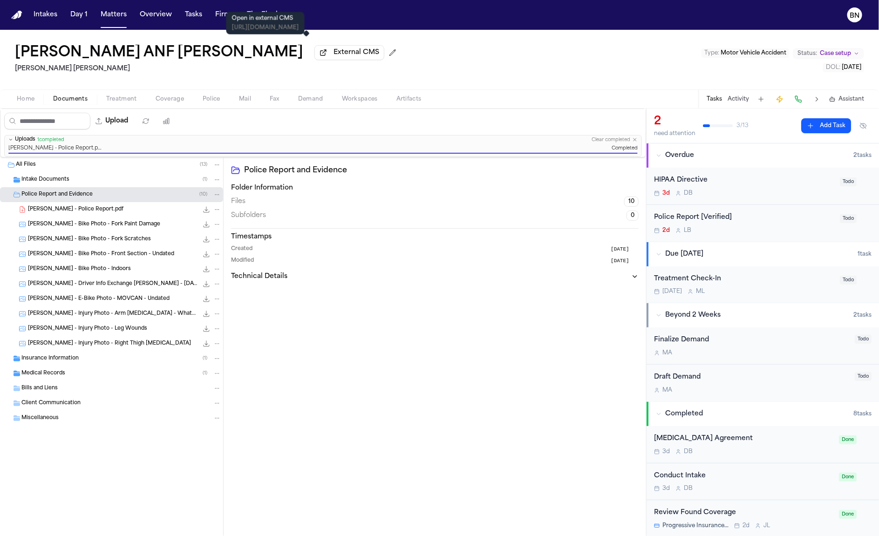
click at [334, 53] on span "External CMS" at bounding box center [357, 52] width 46 height 9
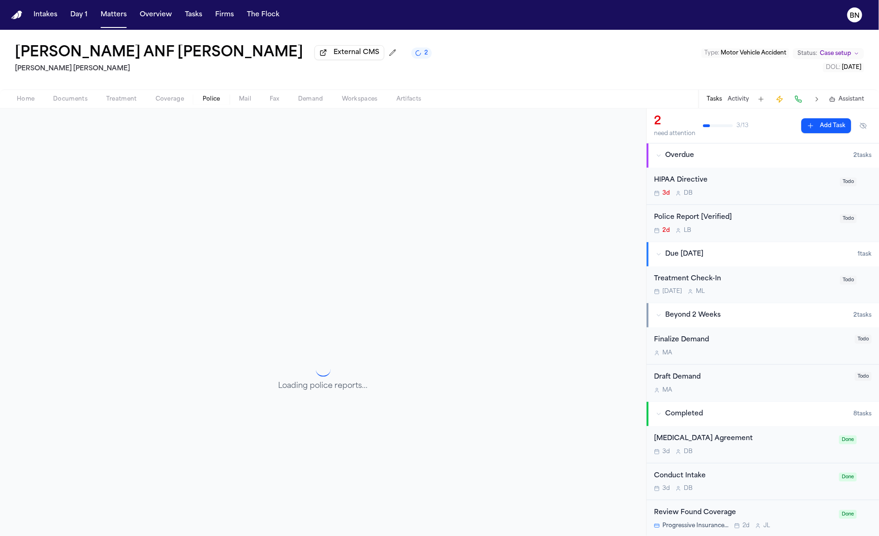
click at [209, 98] on span "Police" at bounding box center [212, 99] width 18 height 7
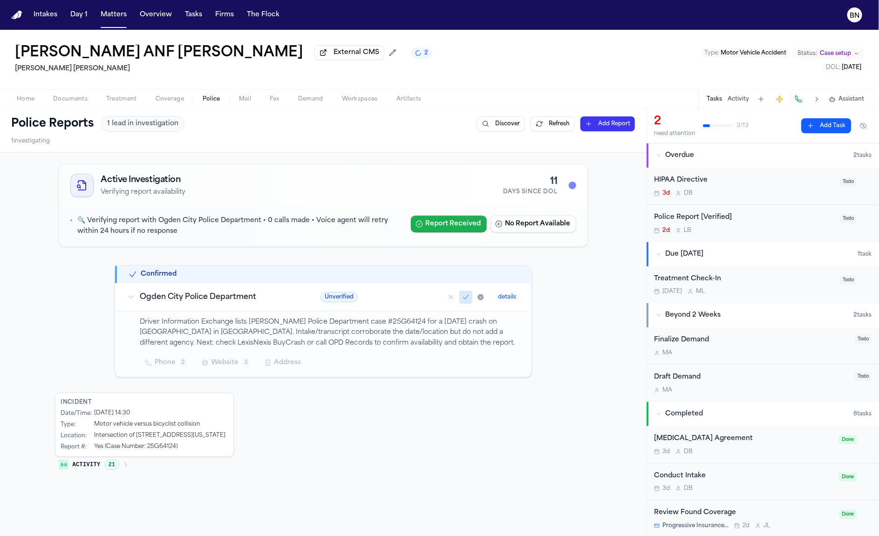
click at [459, 222] on button "Report Received" at bounding box center [449, 224] width 76 height 17
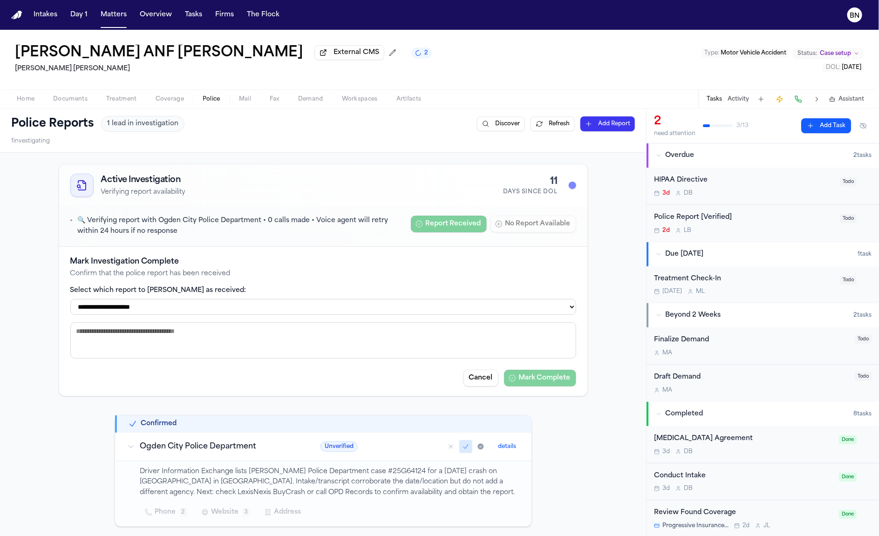
click at [514, 308] on select "**********" at bounding box center [323, 307] width 506 height 16
select select "**********"
click at [70, 300] on select "**********" at bounding box center [323, 307] width 506 height 16
click at [554, 380] on button "Mark Complete" at bounding box center [540, 378] width 72 height 17
